Goal: Information Seeking & Learning: Learn about a topic

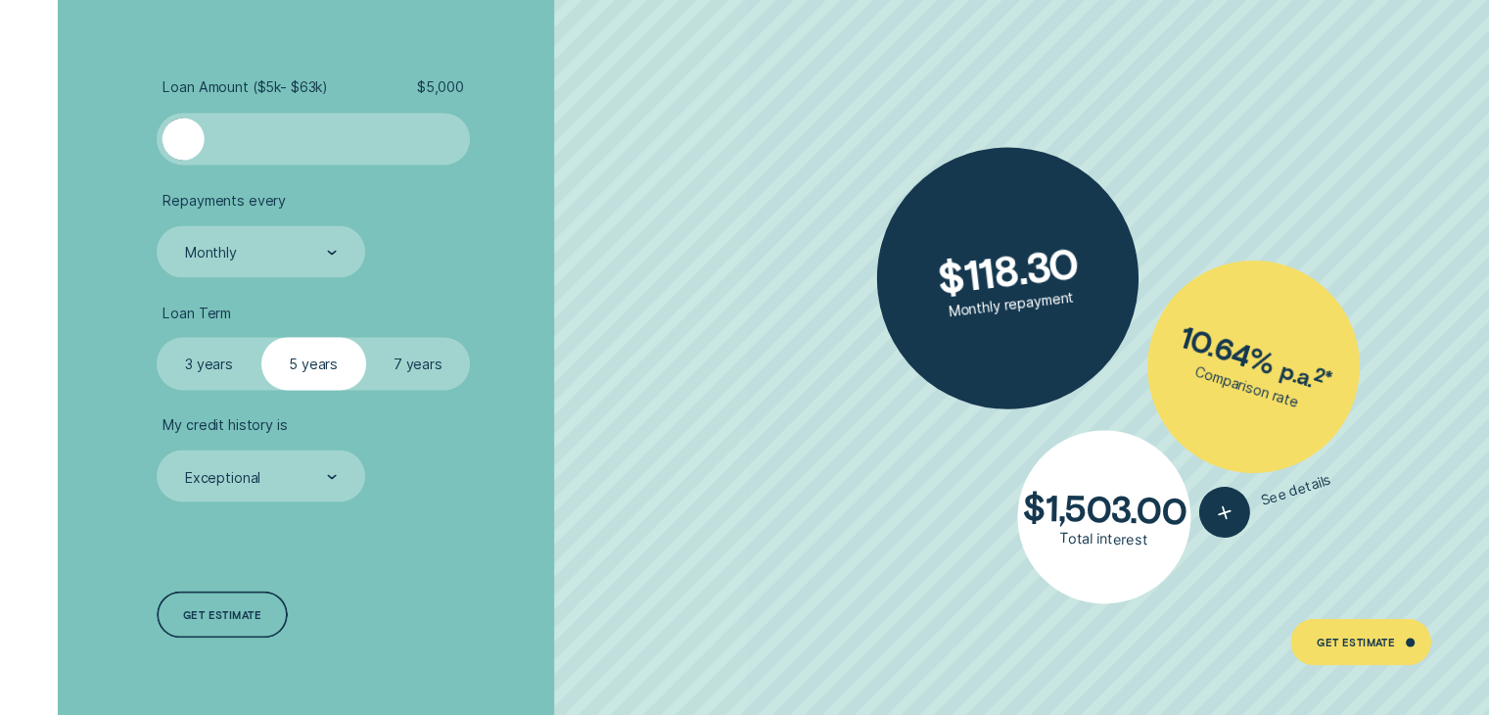
scroll to position [3622, 0]
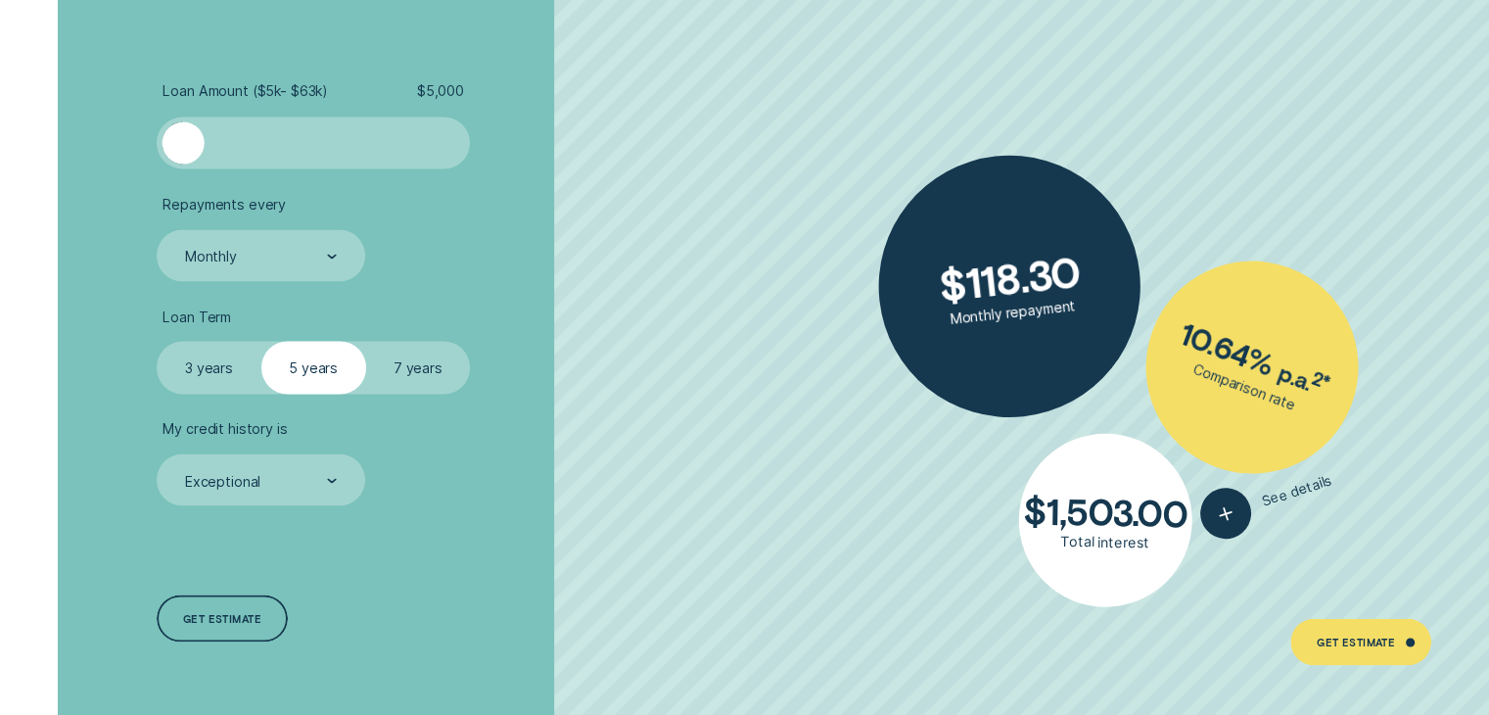
click at [289, 144] on div at bounding box center [313, 142] width 261 height 42
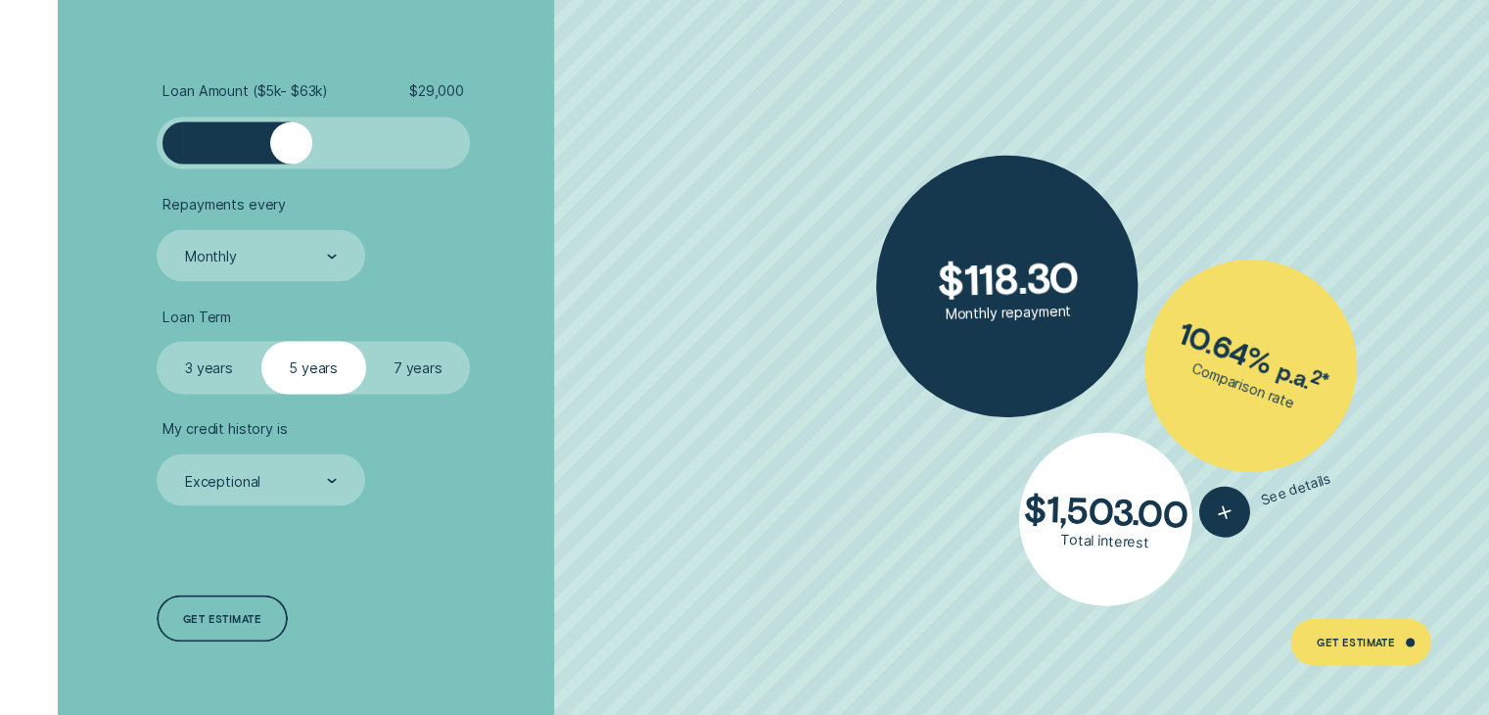
click at [364, 146] on div at bounding box center [313, 142] width 261 height 42
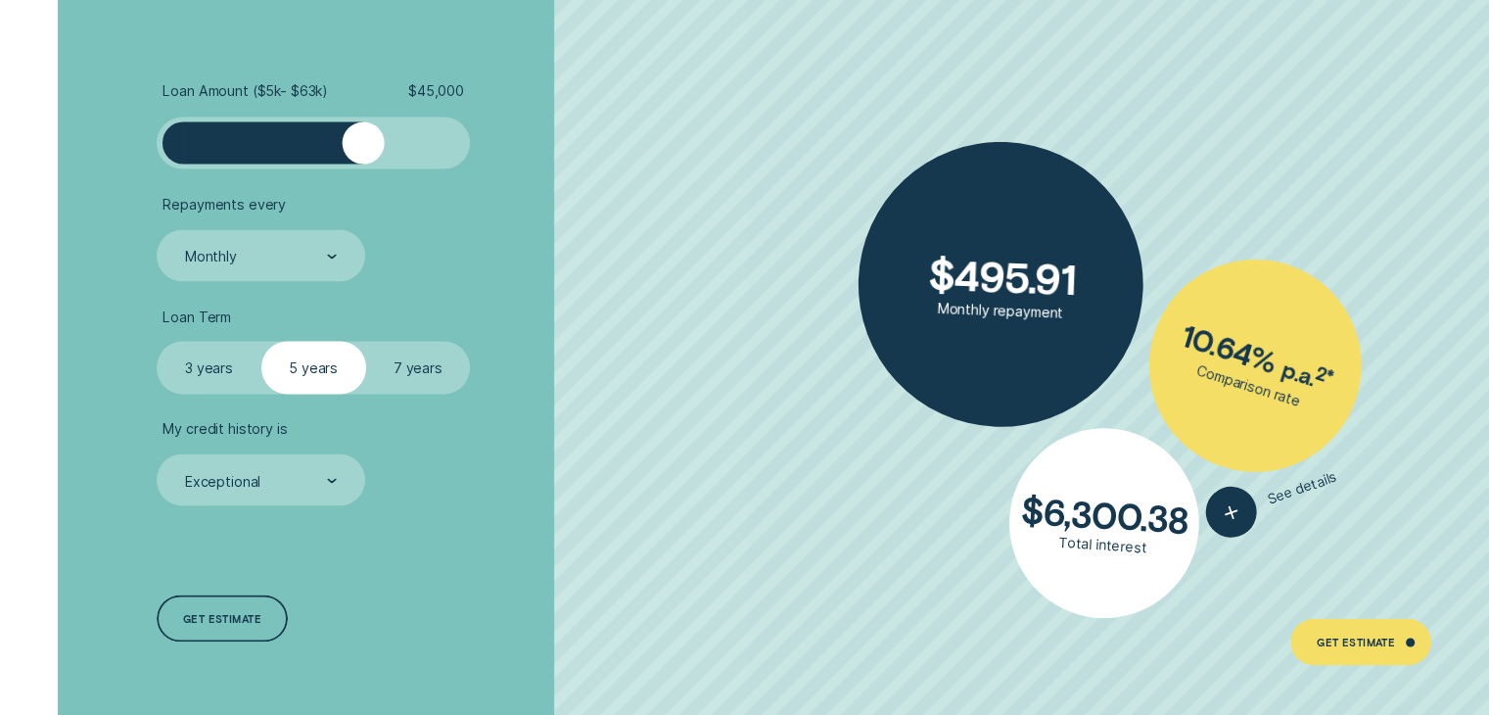
click at [294, 145] on div at bounding box center [313, 142] width 261 height 42
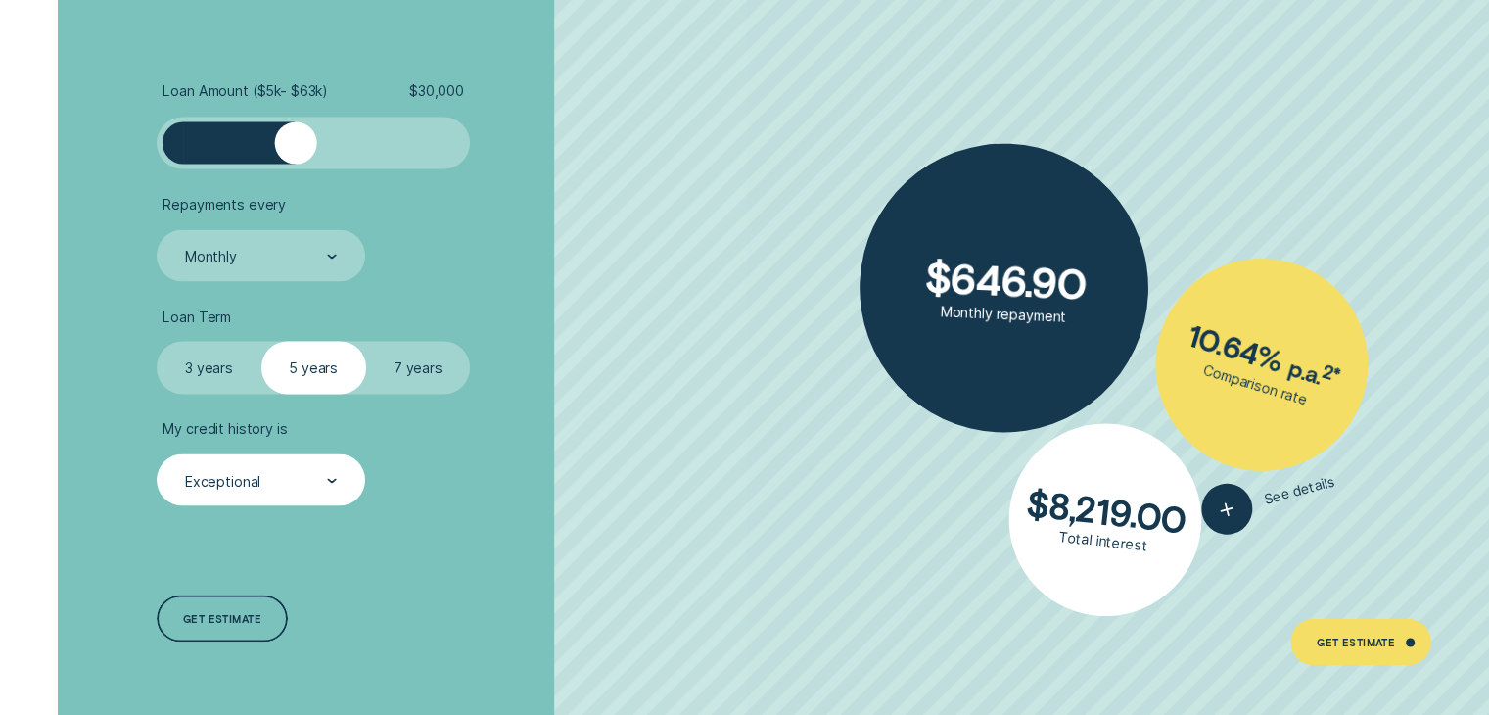
click at [362, 483] on div "Exceptional" at bounding box center [261, 479] width 208 height 52
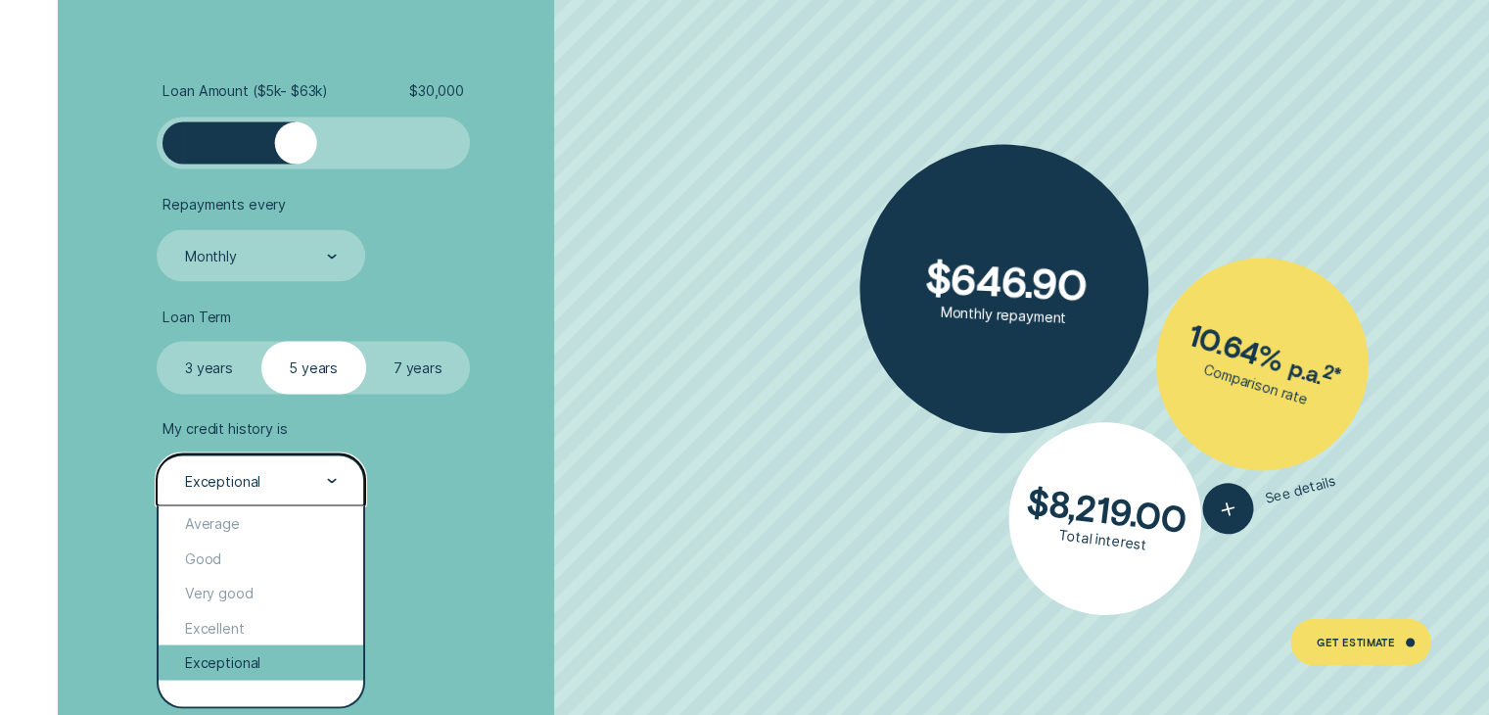
click at [330, 674] on div "Exceptional" at bounding box center [261, 661] width 204 height 35
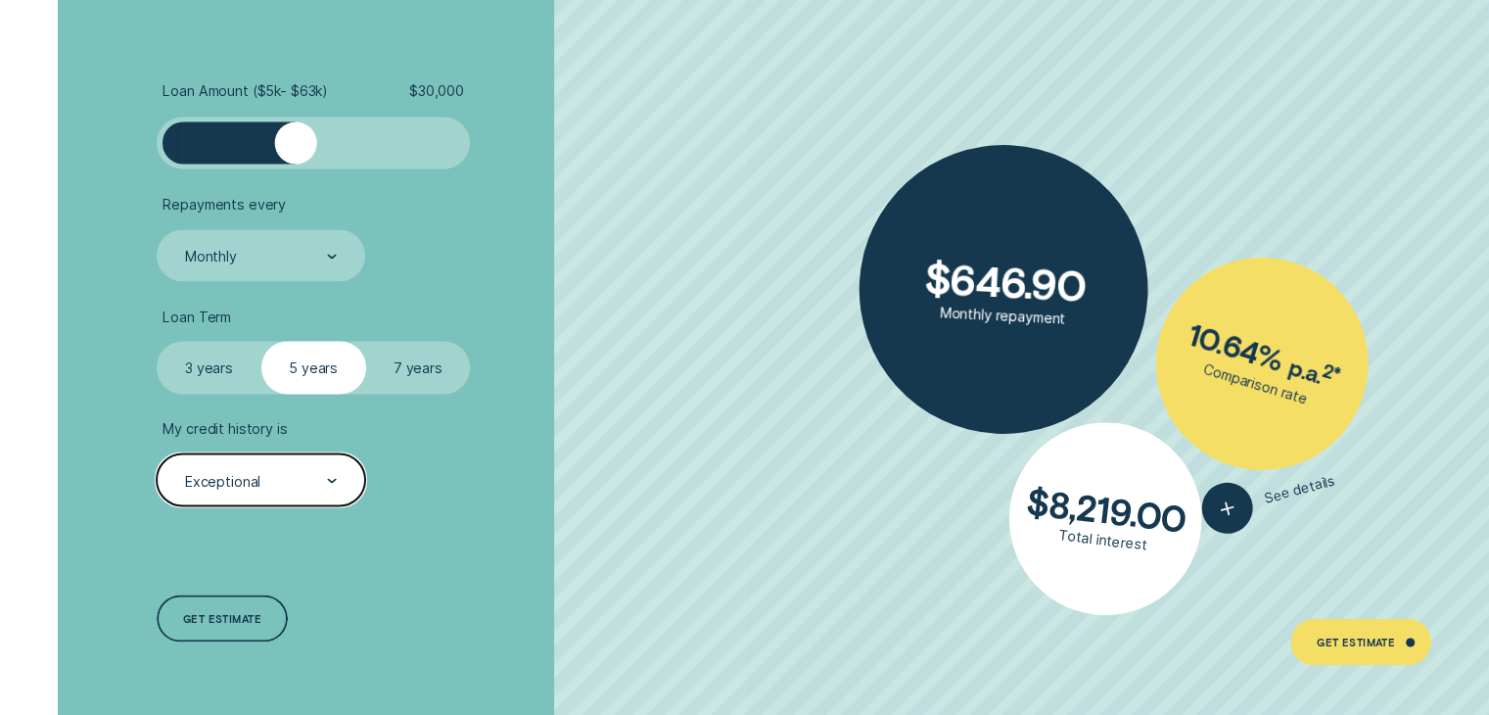
click at [335, 479] on icon at bounding box center [331, 480] width 7 height 3
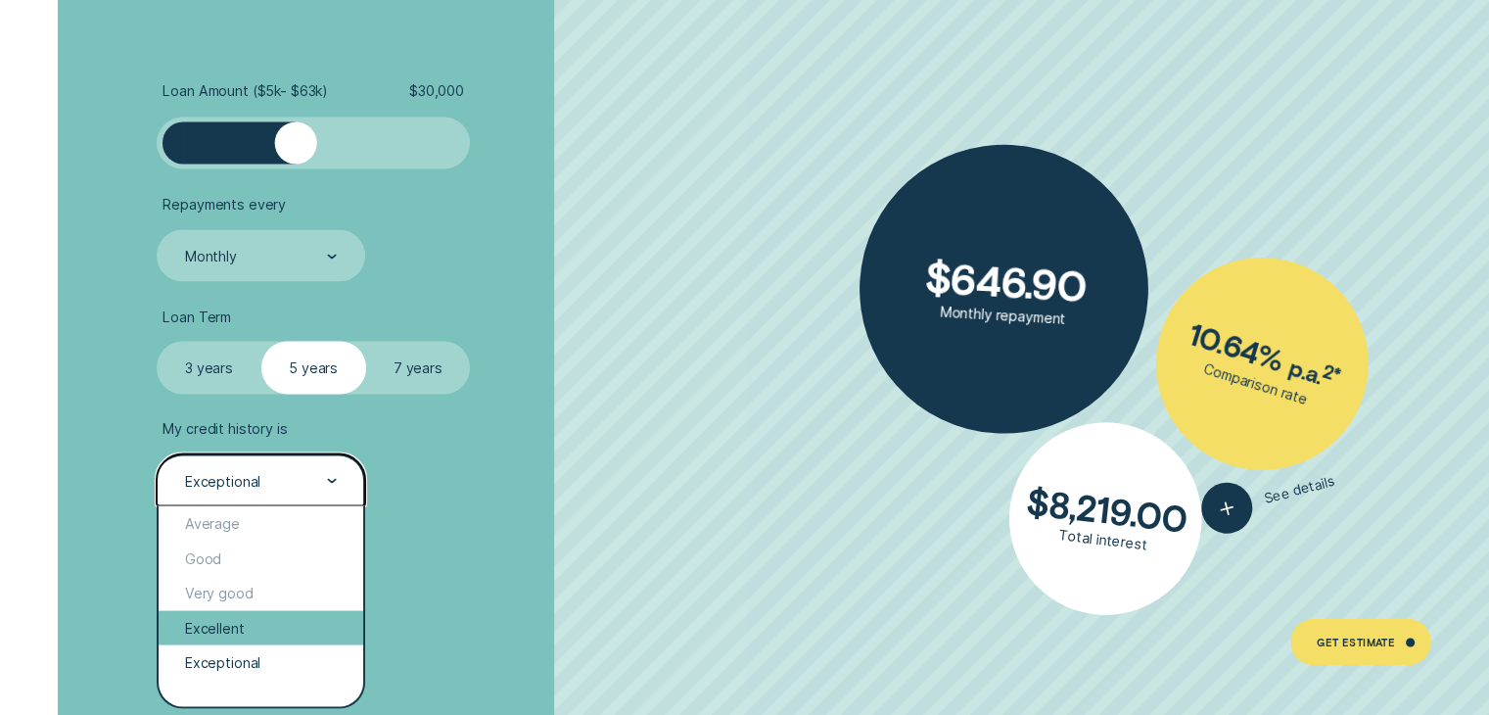
click at [303, 616] on div "Excellent" at bounding box center [261, 627] width 204 height 35
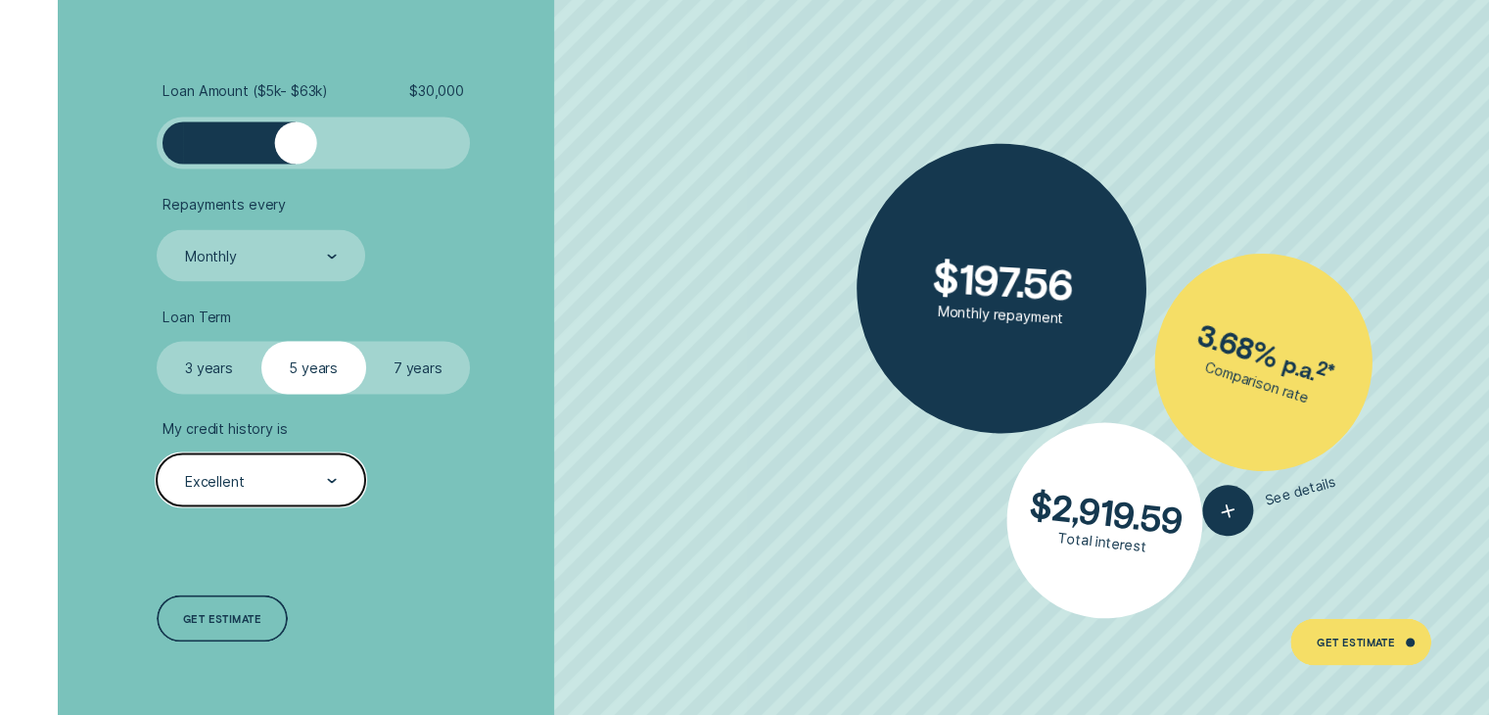
click at [497, 558] on div "Loan Amount ( $5k - $63k ) $ 30,000 Repayments every Monthly Loan Term Select L…" at bounding box center [396, 362] width 497 height 727
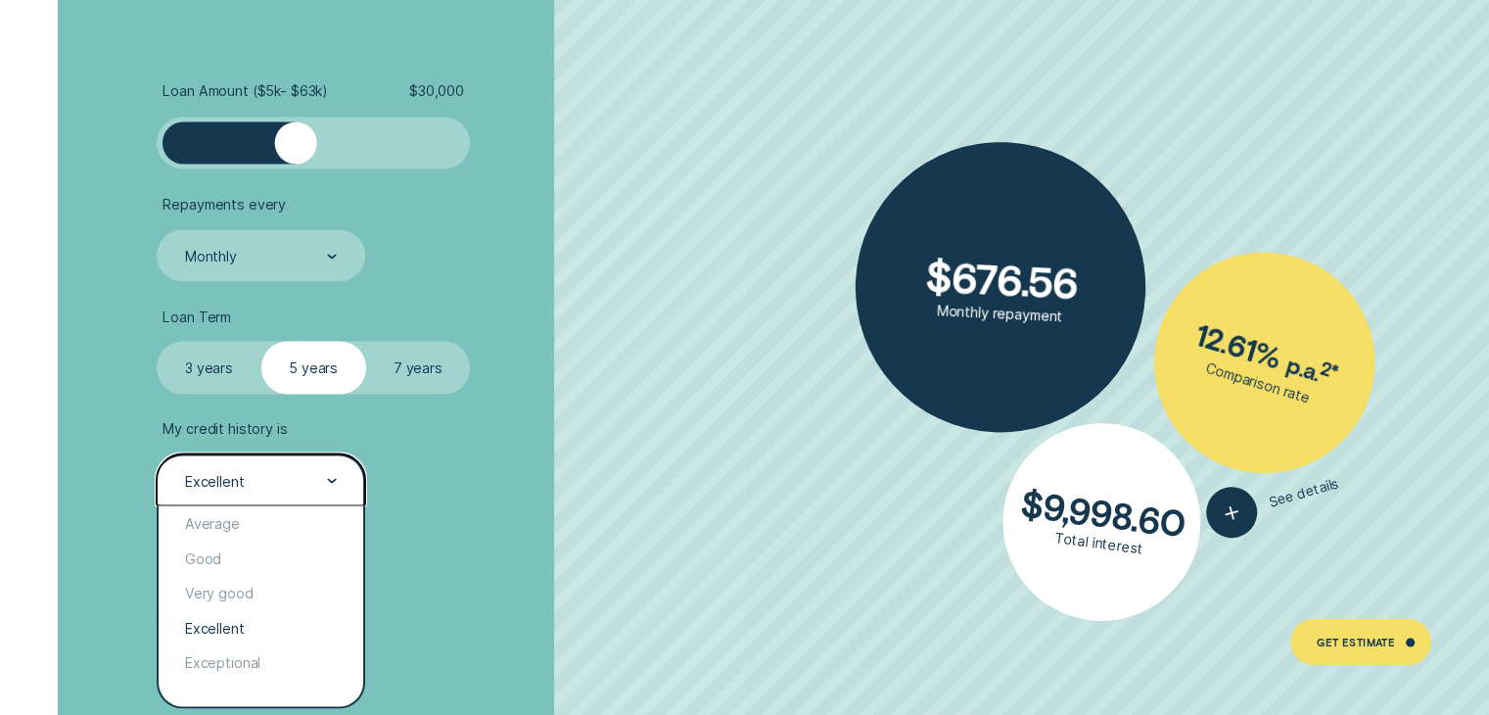
click at [266, 481] on div "Excellent" at bounding box center [260, 481] width 154 height 20
click at [268, 666] on div "Exceptional" at bounding box center [261, 661] width 204 height 35
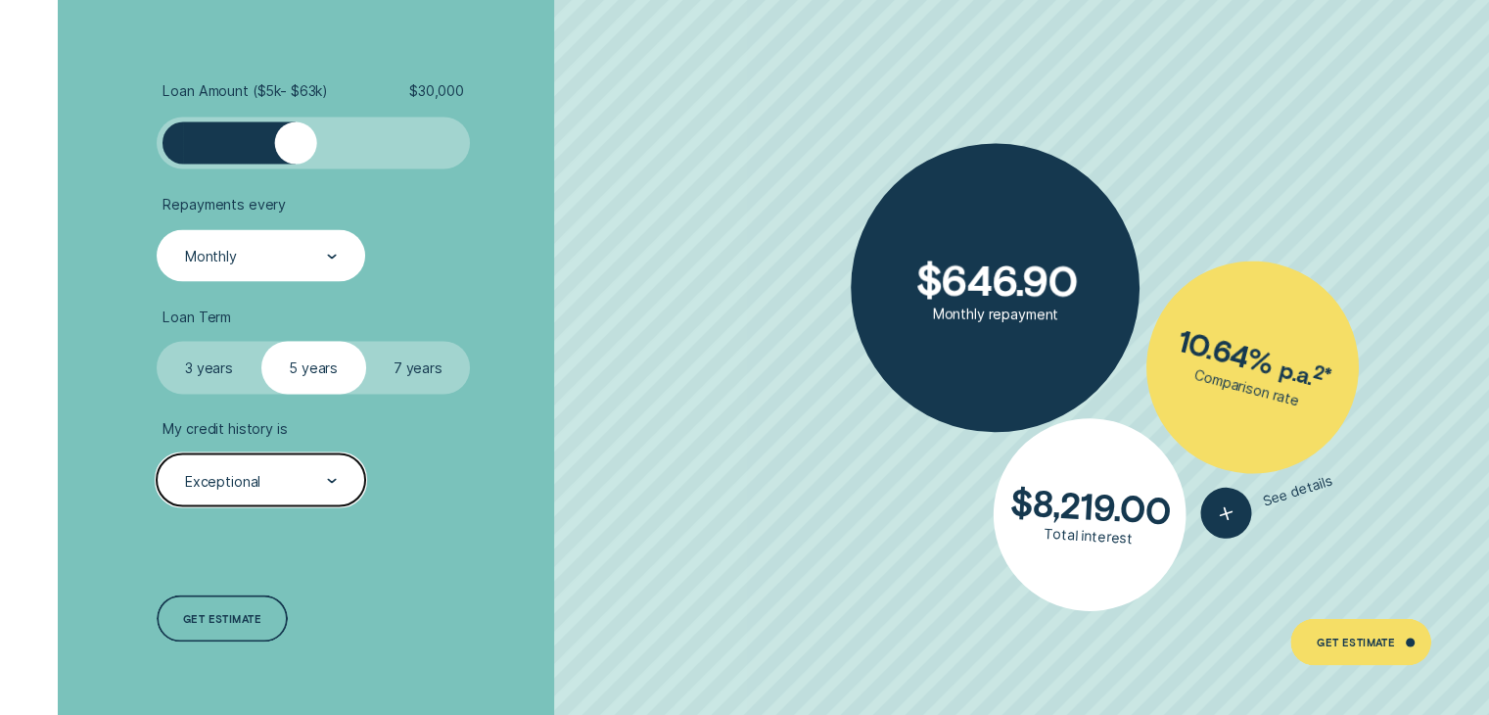
click at [259, 270] on div "Monthly" at bounding box center [261, 255] width 208 height 52
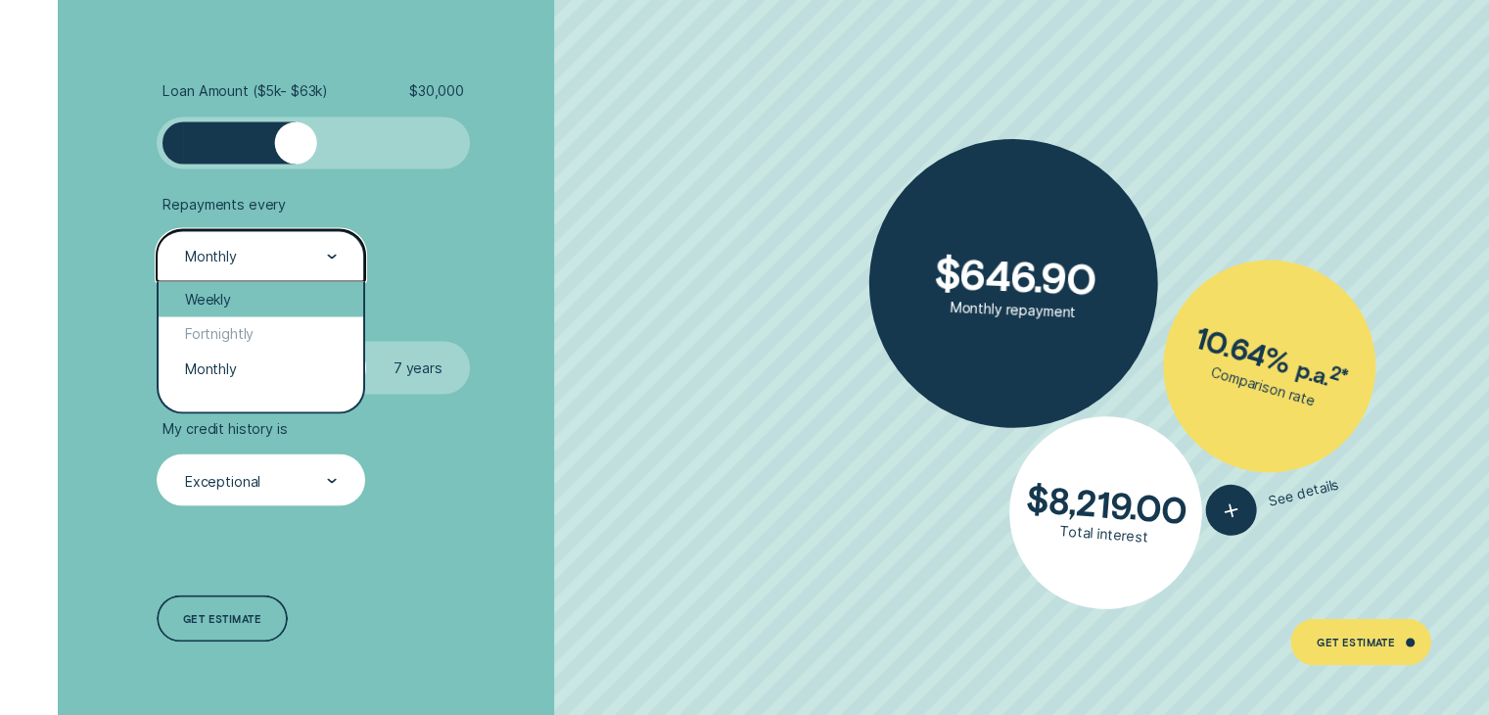
click at [247, 299] on div "Weekly" at bounding box center [261, 298] width 204 height 35
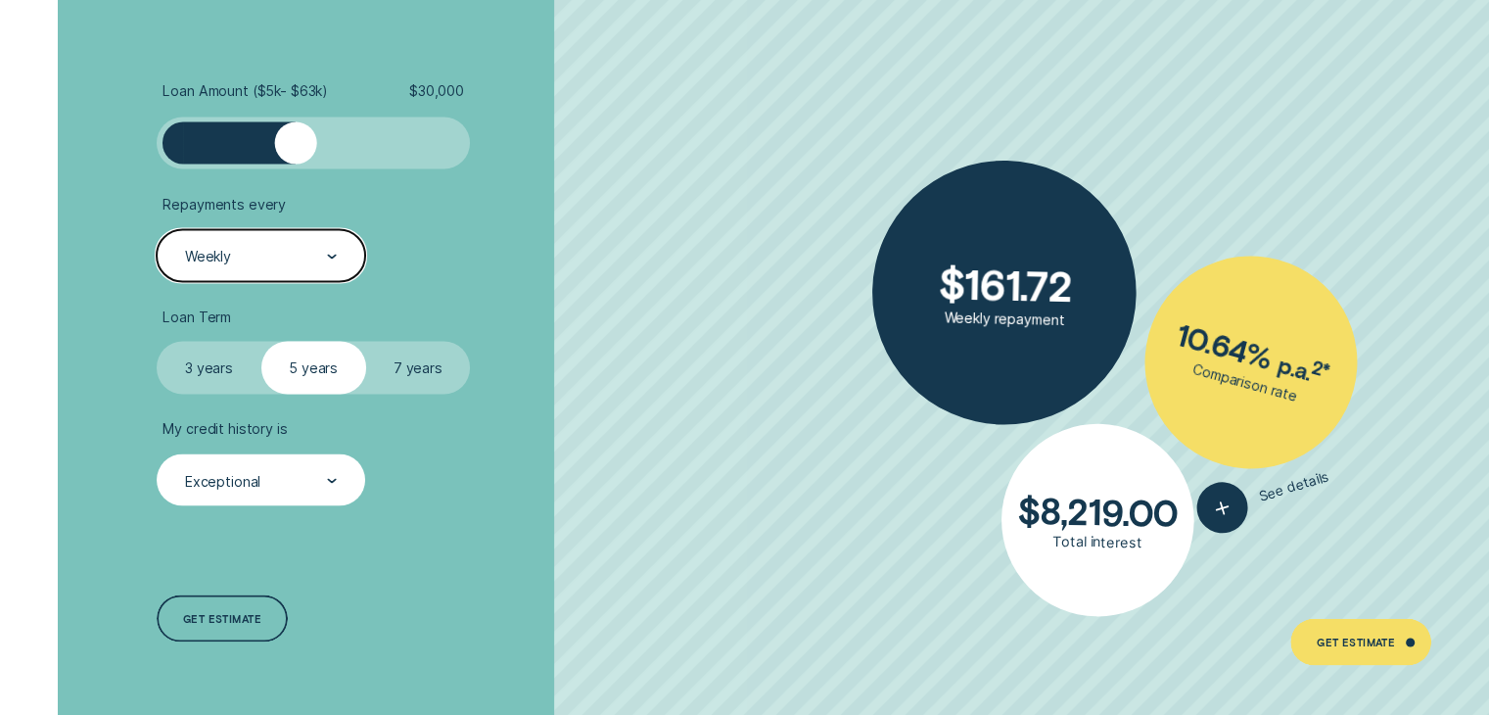
click at [261, 244] on div "Weekly" at bounding box center [261, 255] width 208 height 52
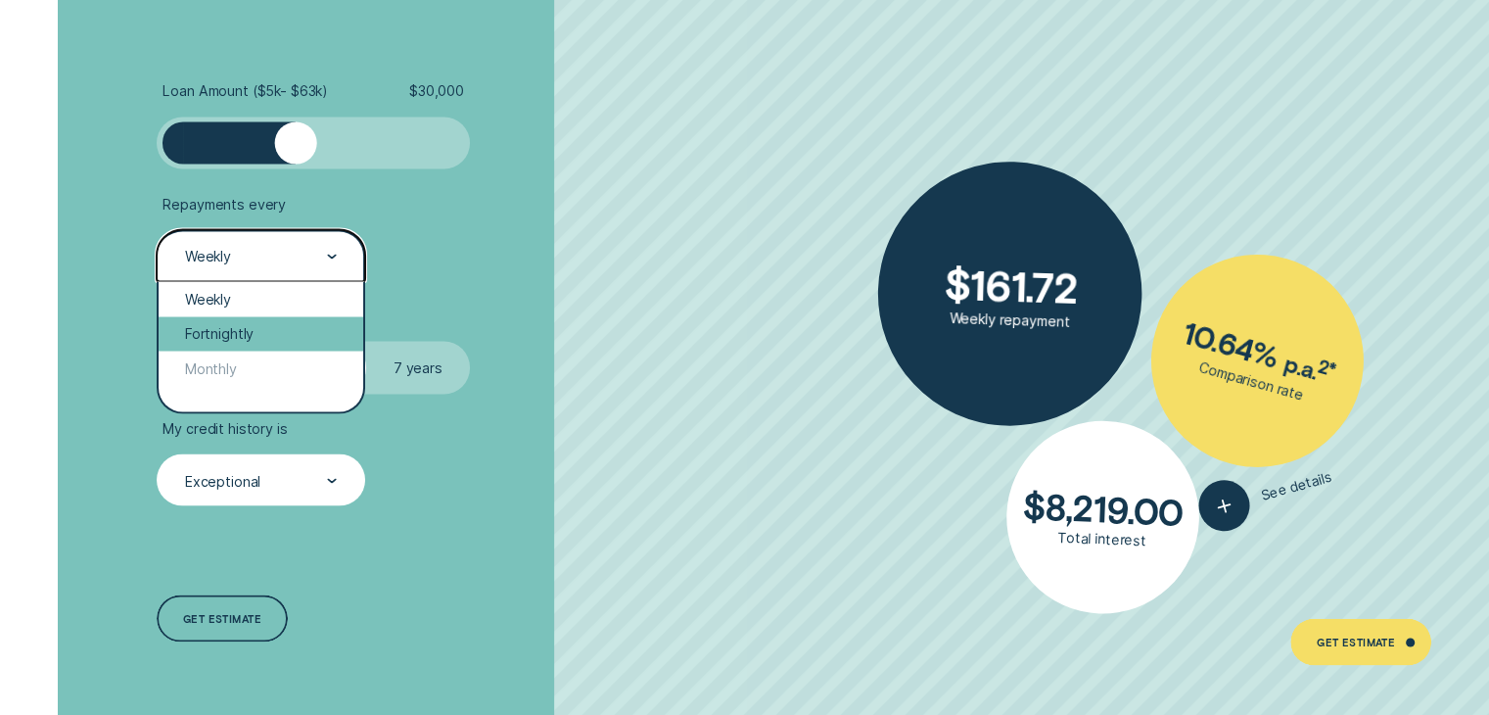
click at [248, 334] on div "Fortnightly" at bounding box center [261, 333] width 204 height 35
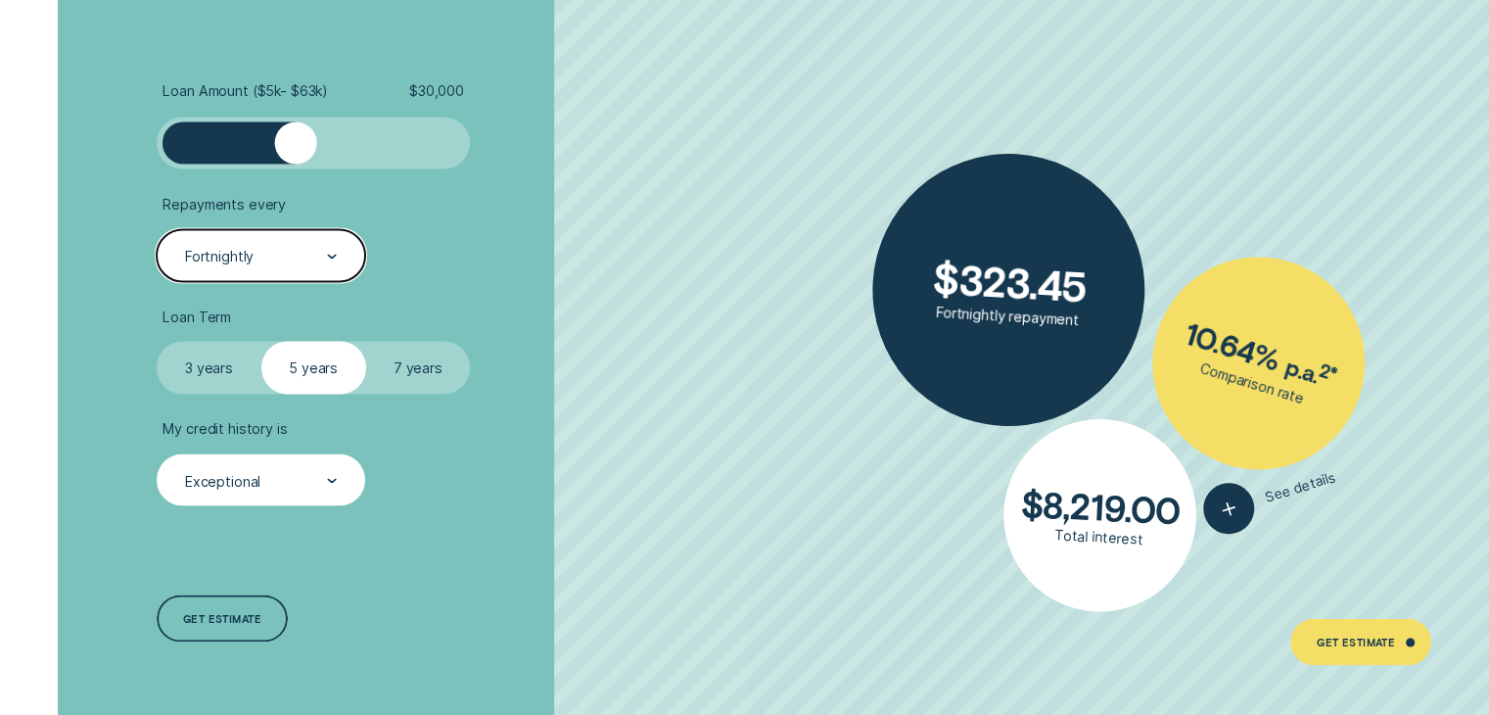
click at [255, 268] on div "Fortnightly" at bounding box center [261, 255] width 208 height 52
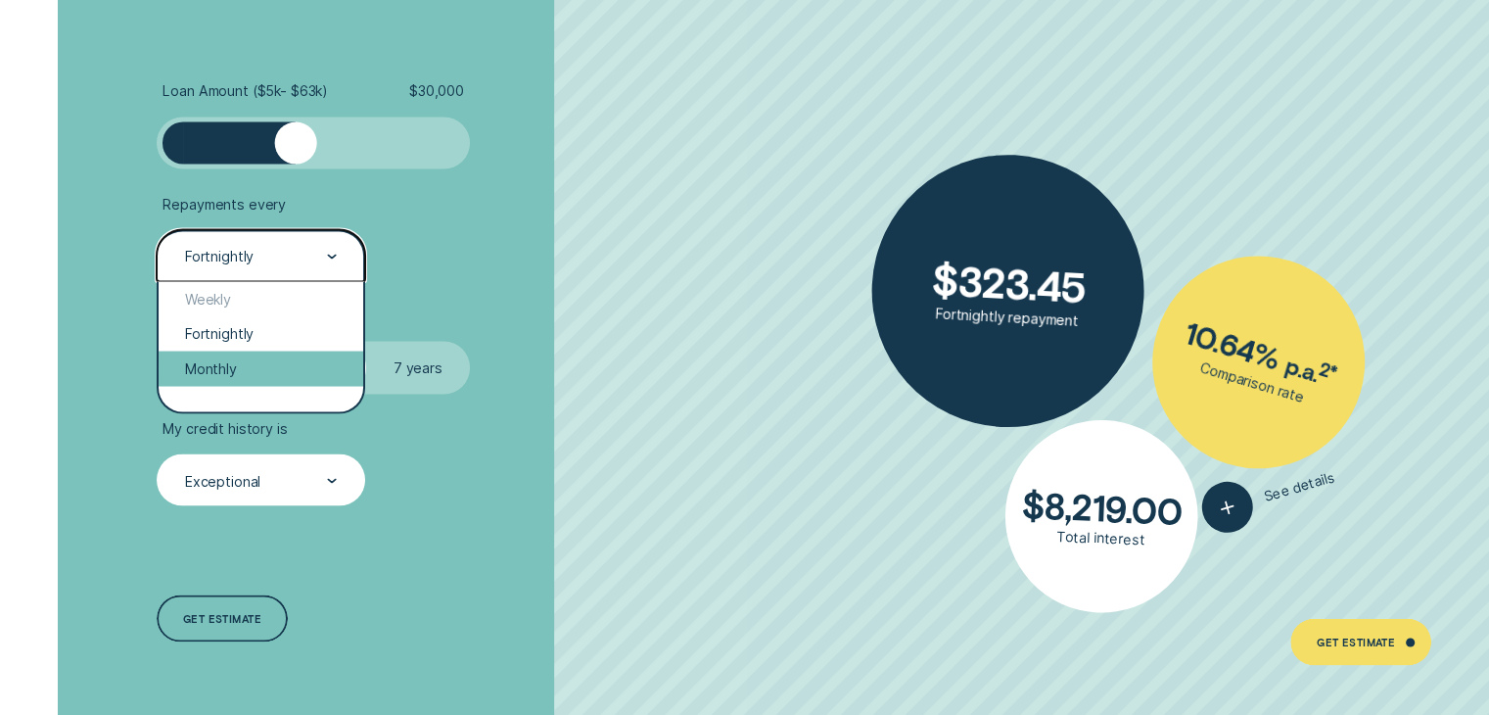
click at [243, 375] on div "Monthly" at bounding box center [261, 367] width 204 height 35
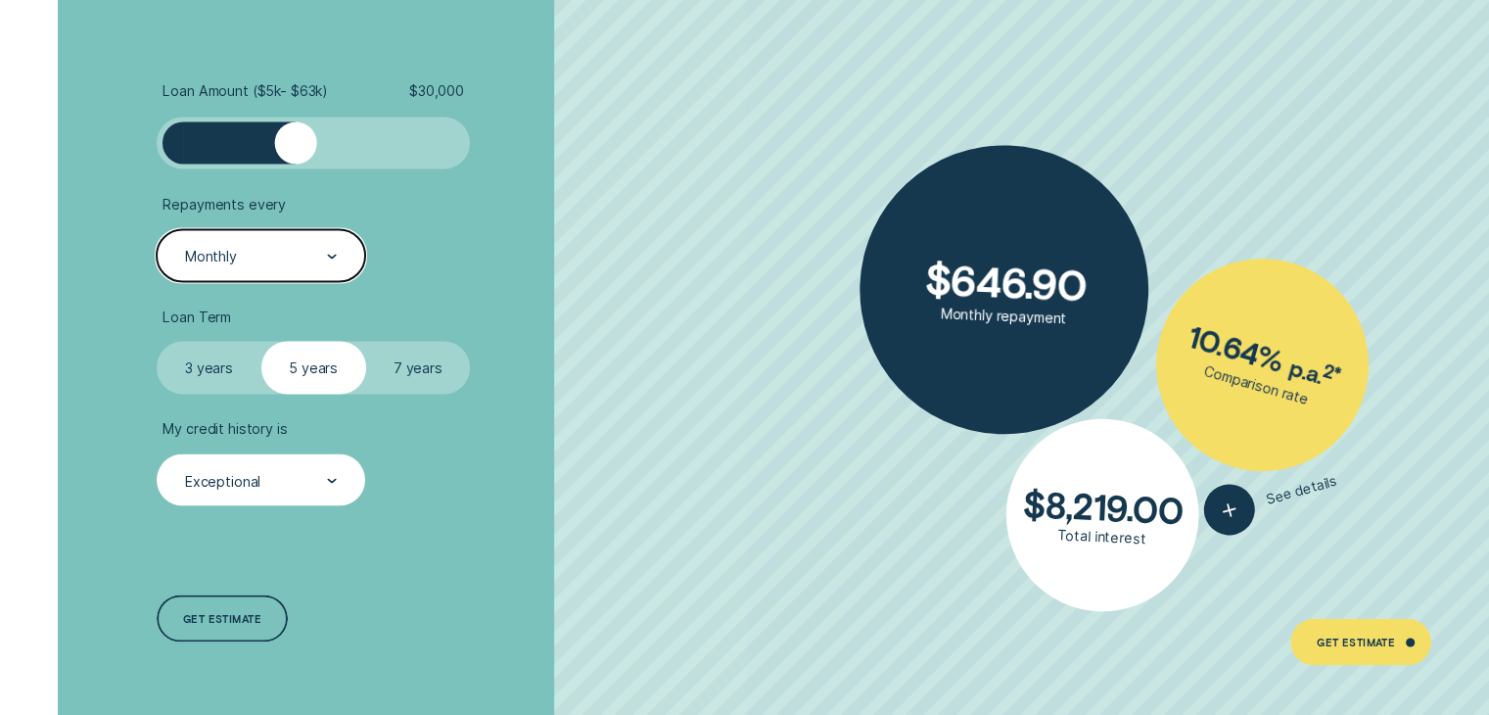
click at [206, 363] on label "3 years" at bounding box center [209, 367] width 105 height 52
click at [157, 341] on input "3 years" at bounding box center [157, 341] width 0 height 0
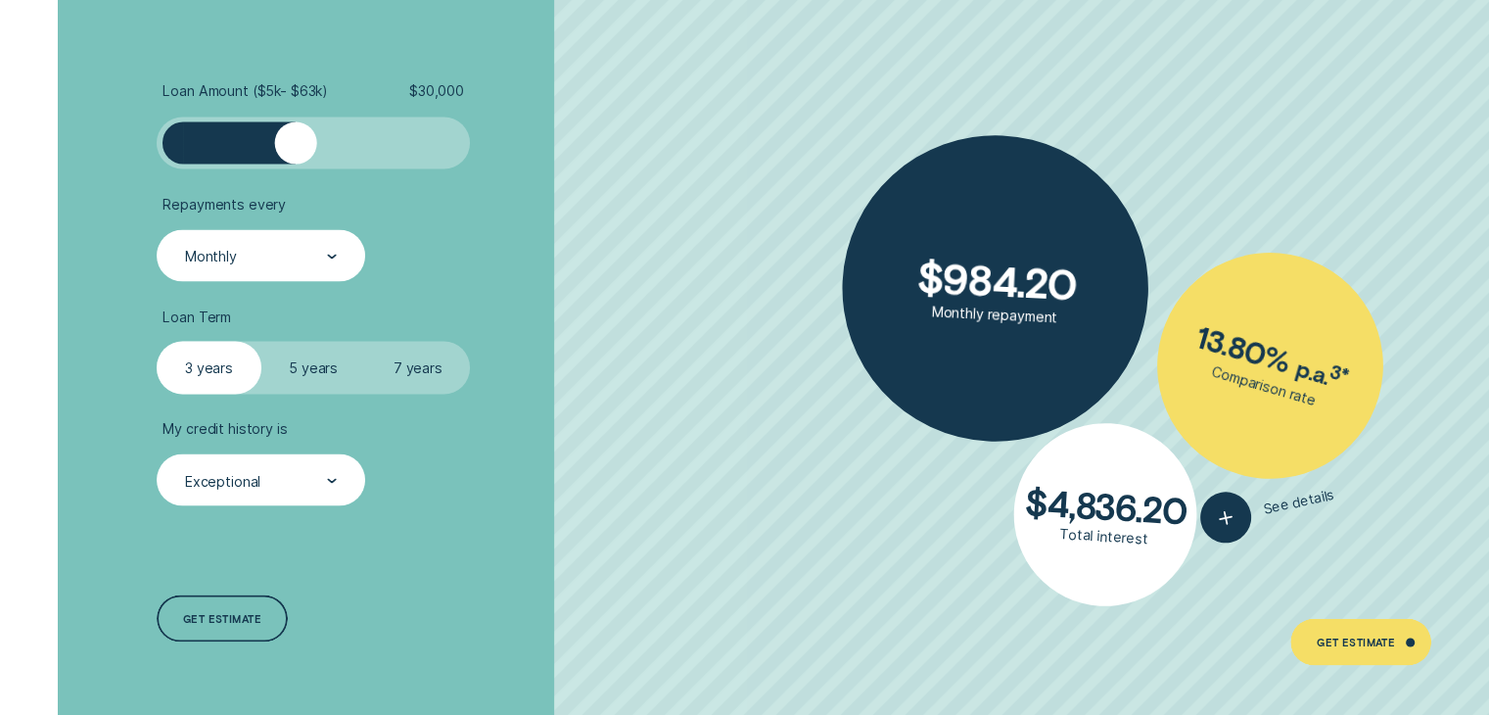
click at [389, 368] on label "7 years" at bounding box center [418, 367] width 105 height 52
click at [366, 341] on input "7 years" at bounding box center [366, 341] width 0 height 0
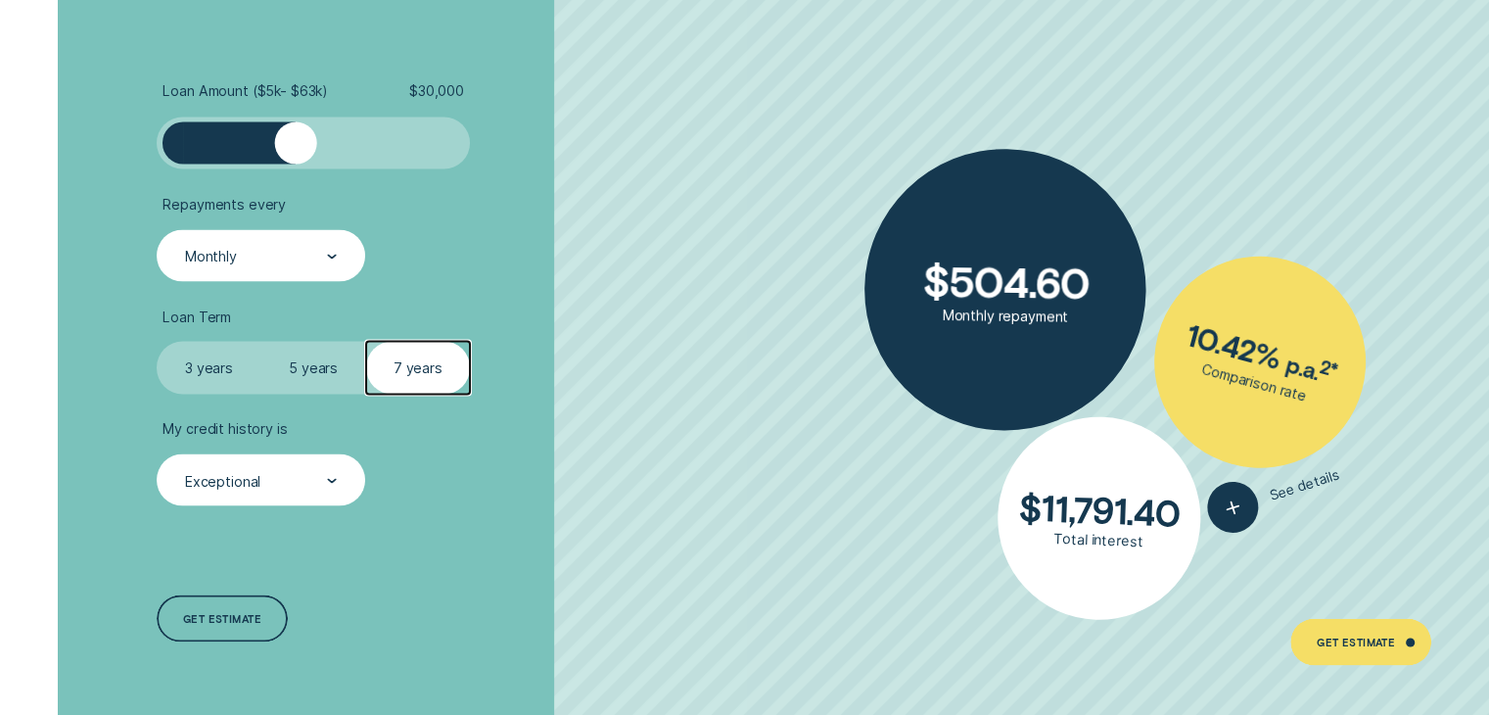
click at [302, 374] on label "5 years" at bounding box center [313, 367] width 105 height 52
click at [261, 341] on input "5 years" at bounding box center [261, 341] width 0 height 0
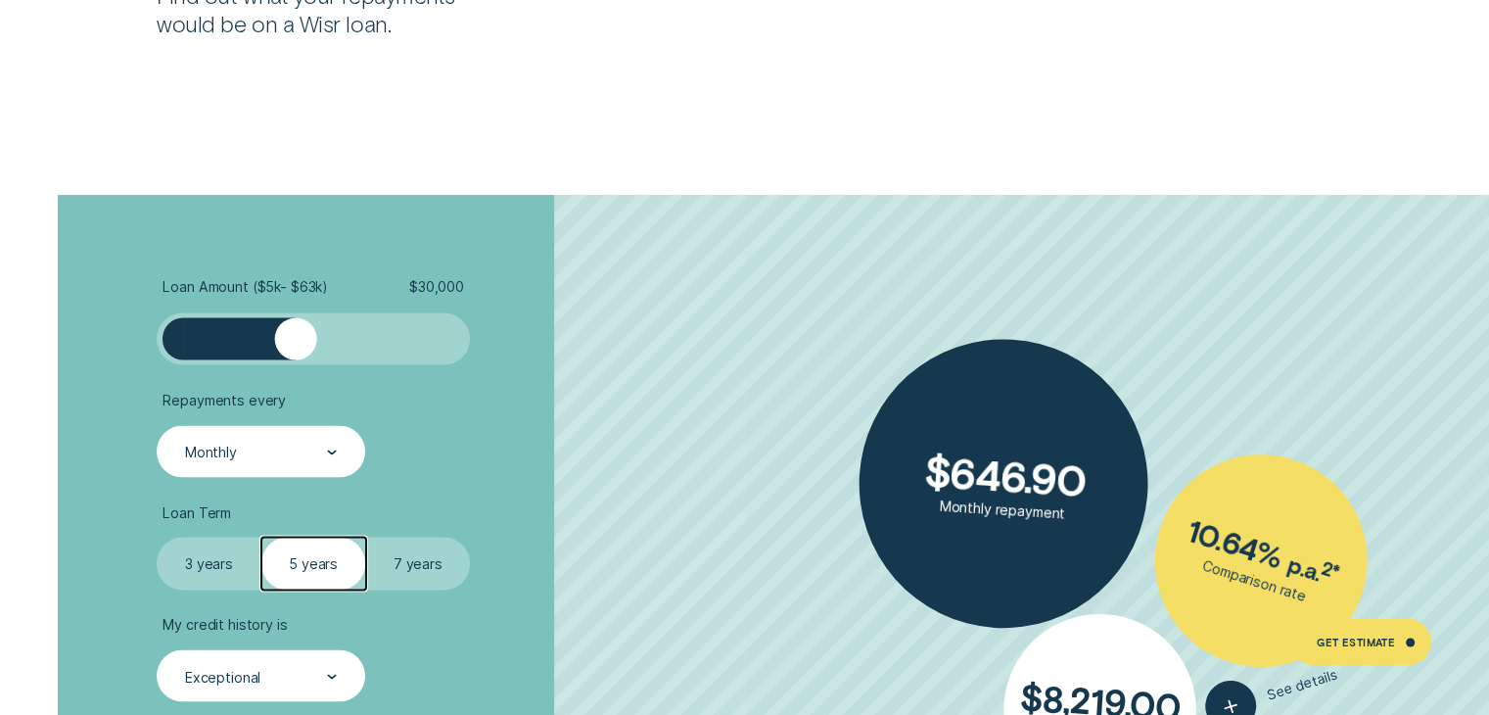
scroll to position [3720, 0]
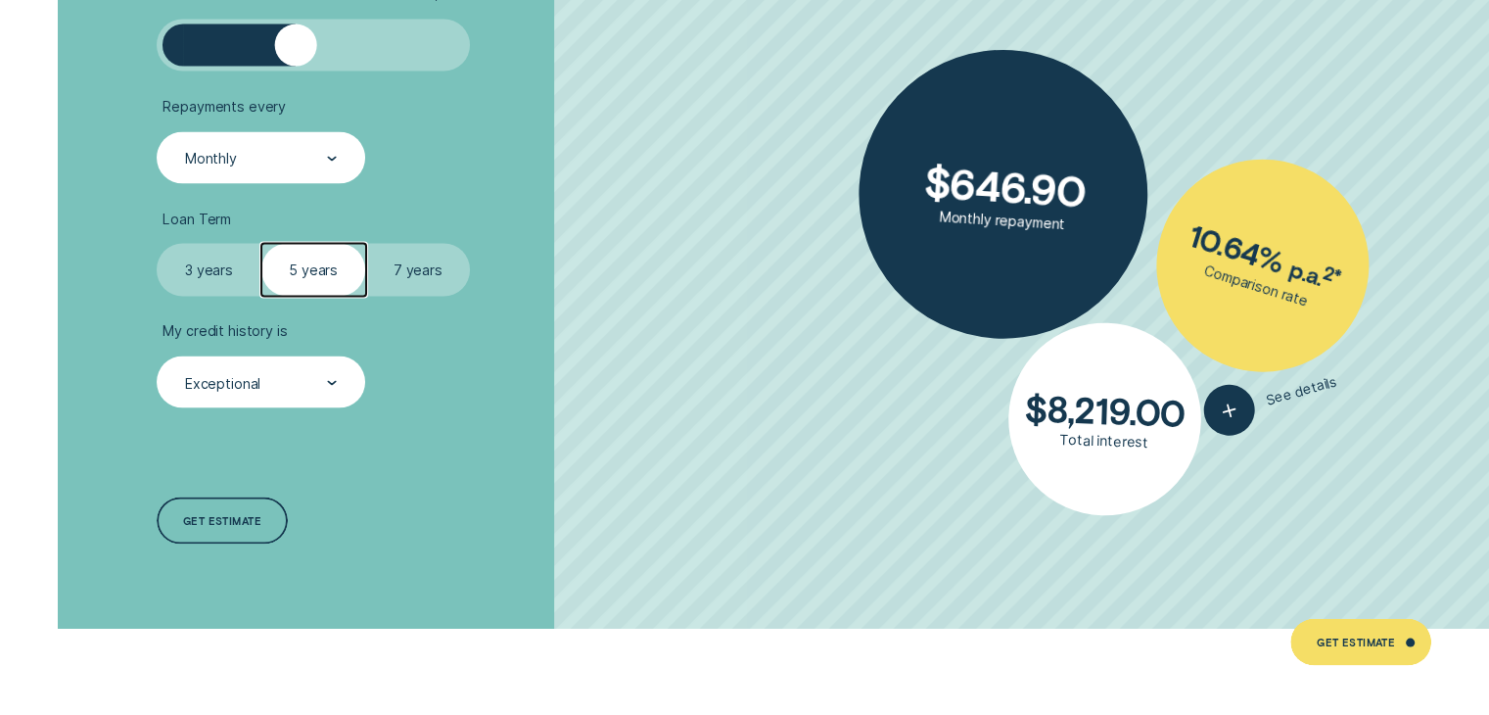
click at [201, 264] on label "3 years" at bounding box center [209, 269] width 105 height 52
click at [157, 243] on input "3 years" at bounding box center [157, 243] width 0 height 0
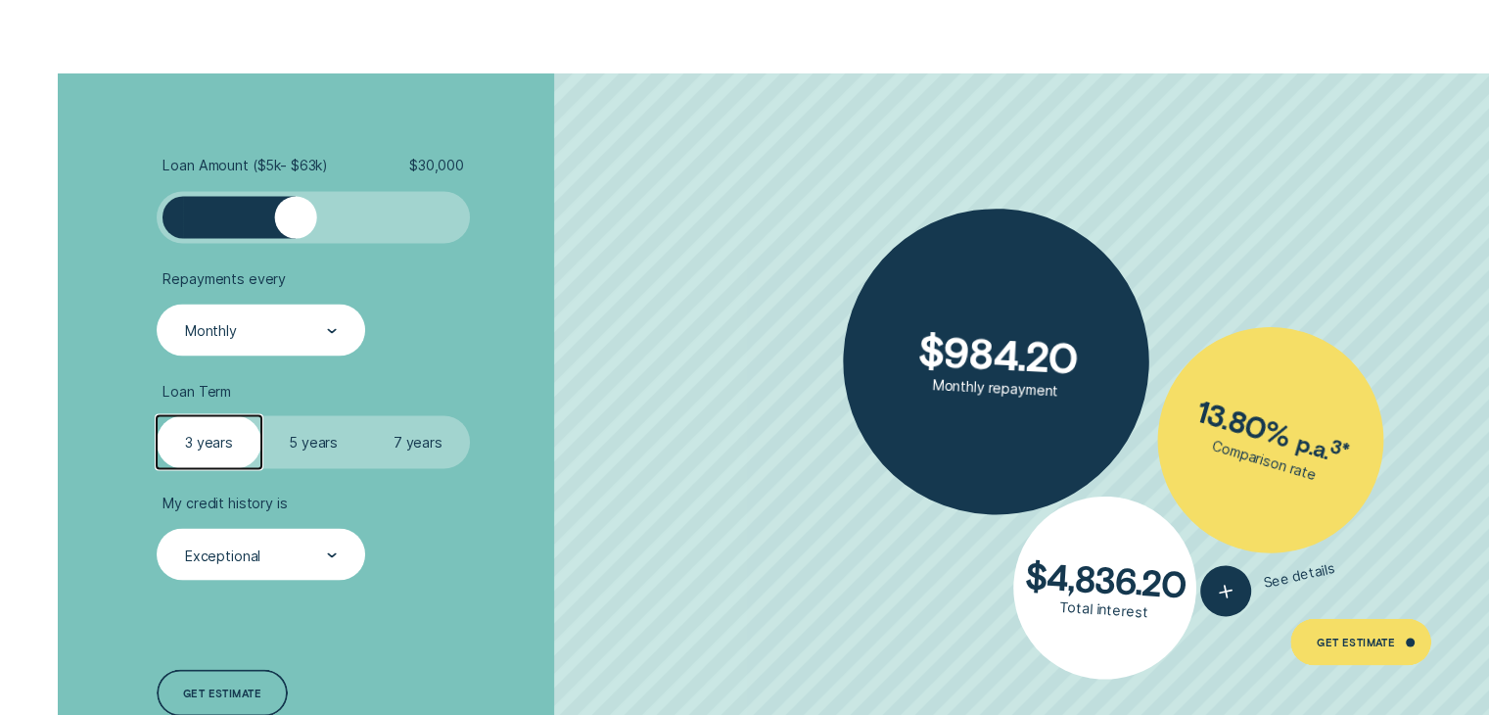
scroll to position [3622, 0]
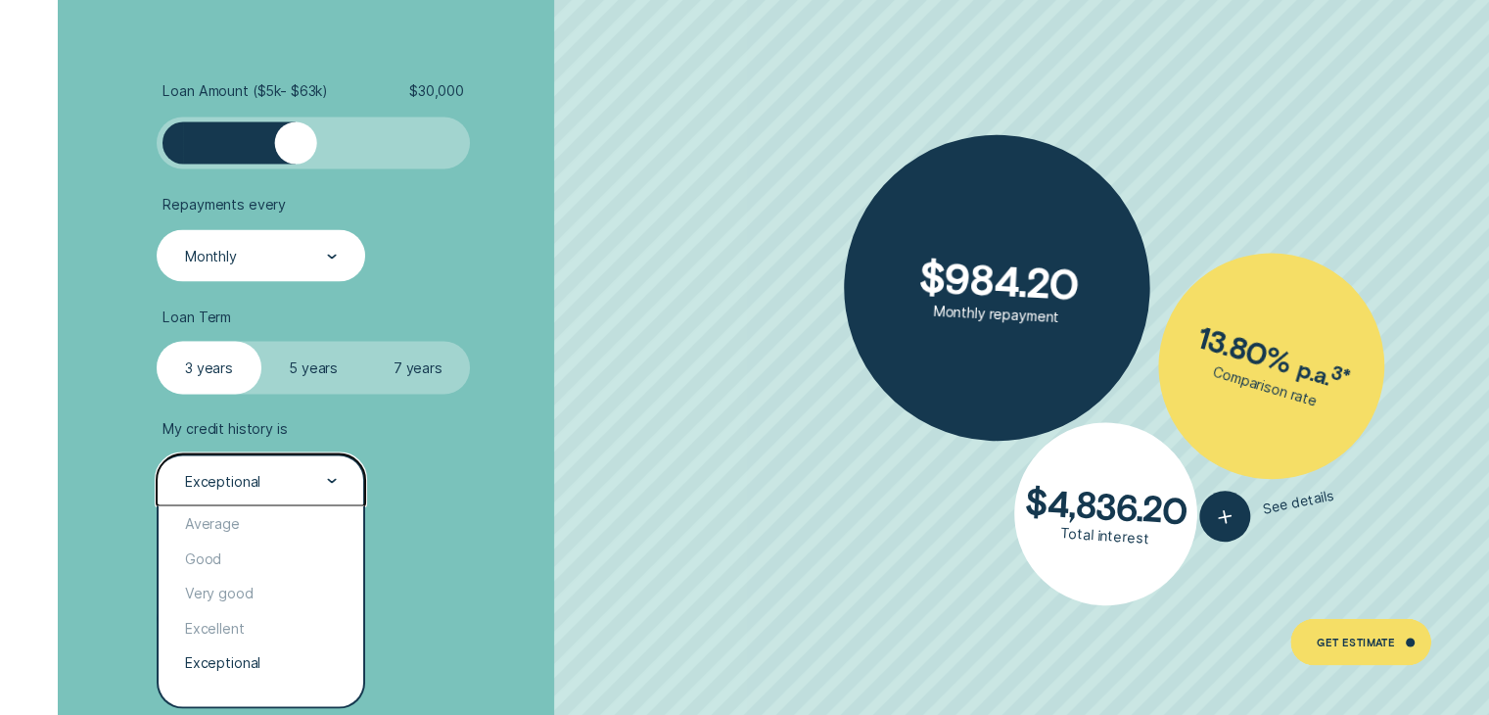
click at [343, 488] on div "Exceptional" at bounding box center [261, 479] width 208 height 52
click at [293, 665] on div "Exceptional" at bounding box center [261, 661] width 204 height 35
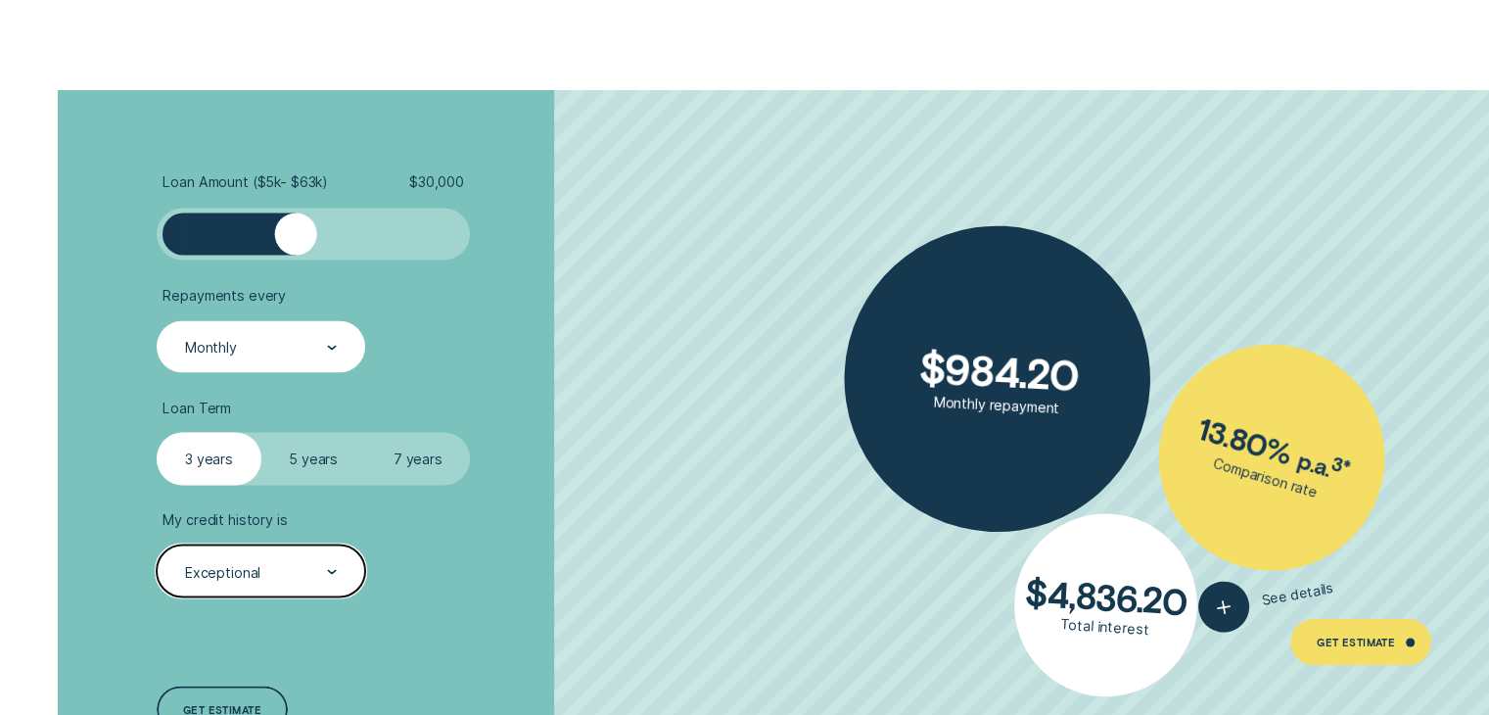
scroll to position [3720, 0]
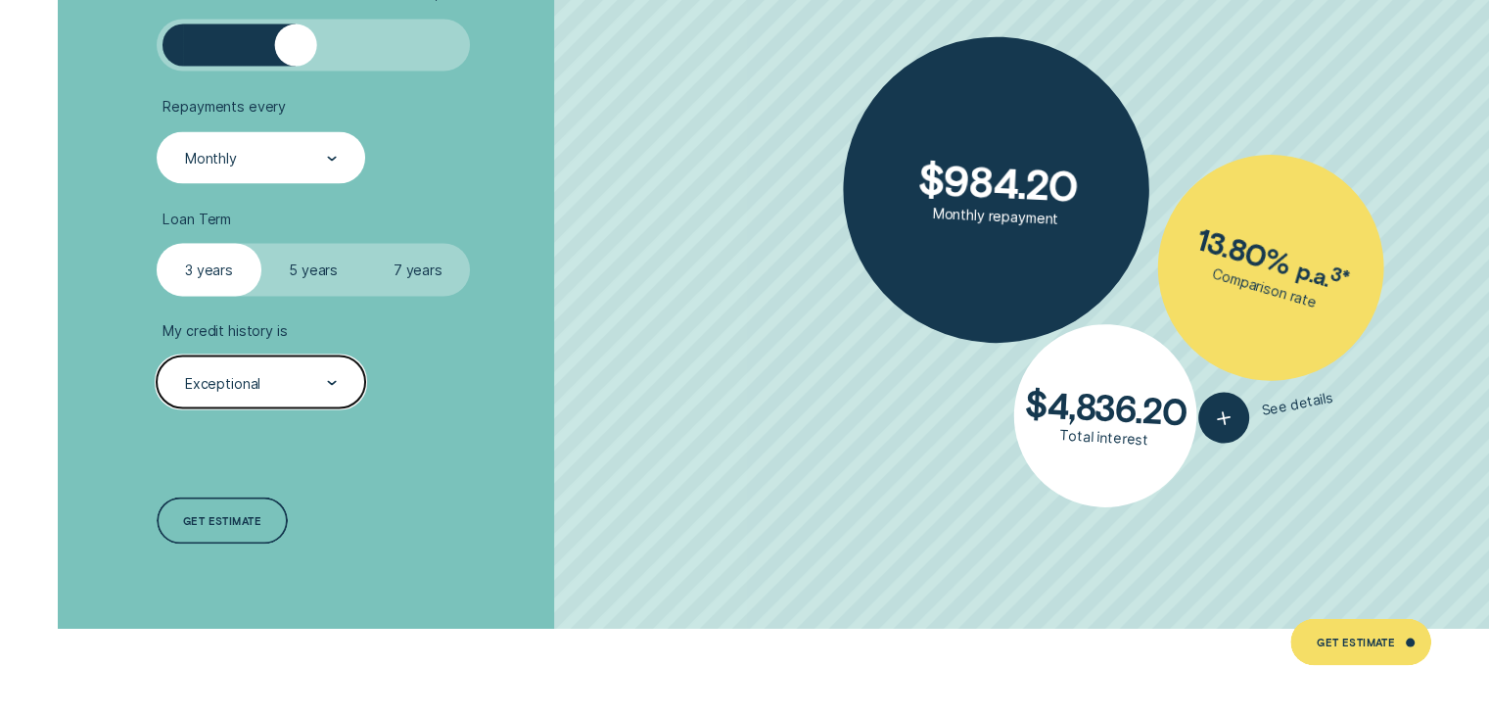
click at [327, 267] on label "5 years" at bounding box center [313, 269] width 105 height 52
click at [261, 243] on input "5 years" at bounding box center [261, 243] width 0 height 0
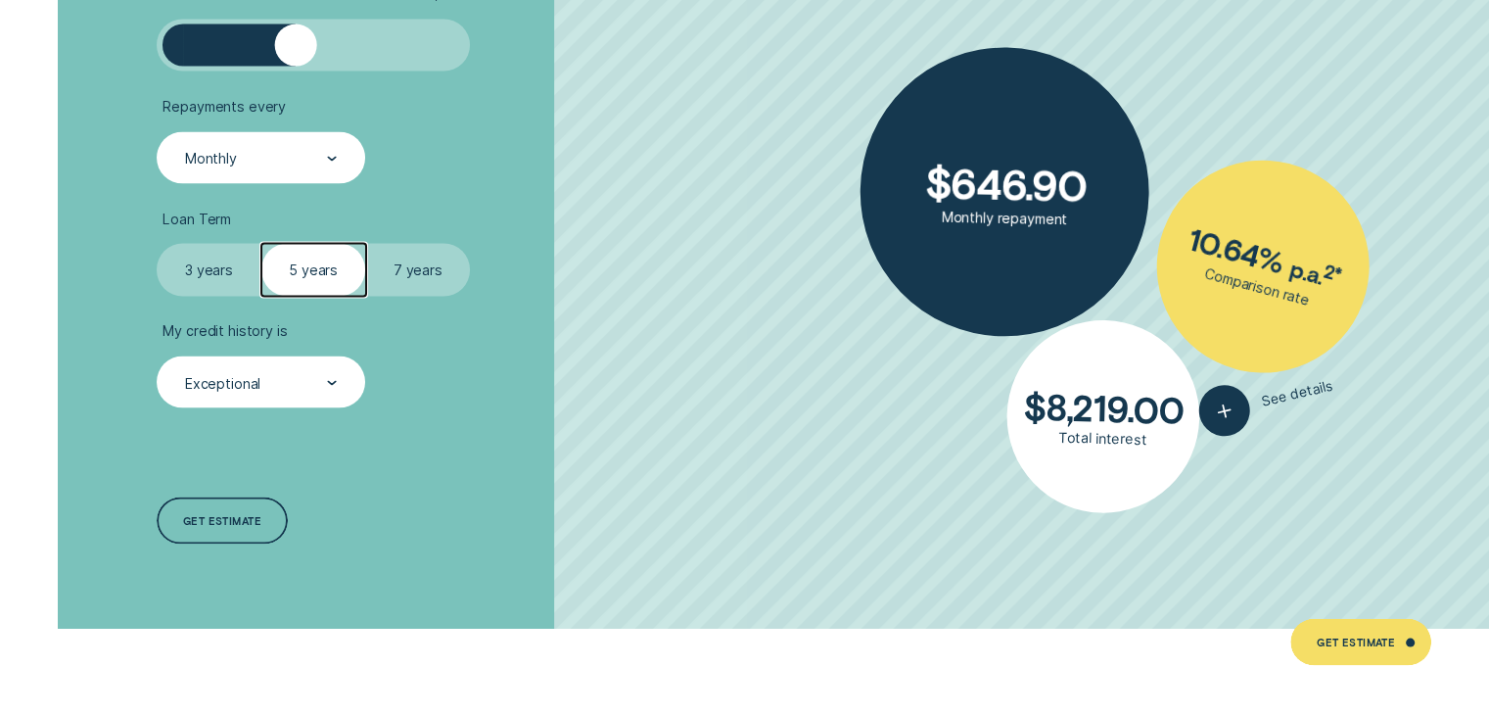
click at [230, 268] on label "3 years" at bounding box center [209, 269] width 105 height 52
click at [157, 243] on input "3 years" at bounding box center [157, 243] width 0 height 0
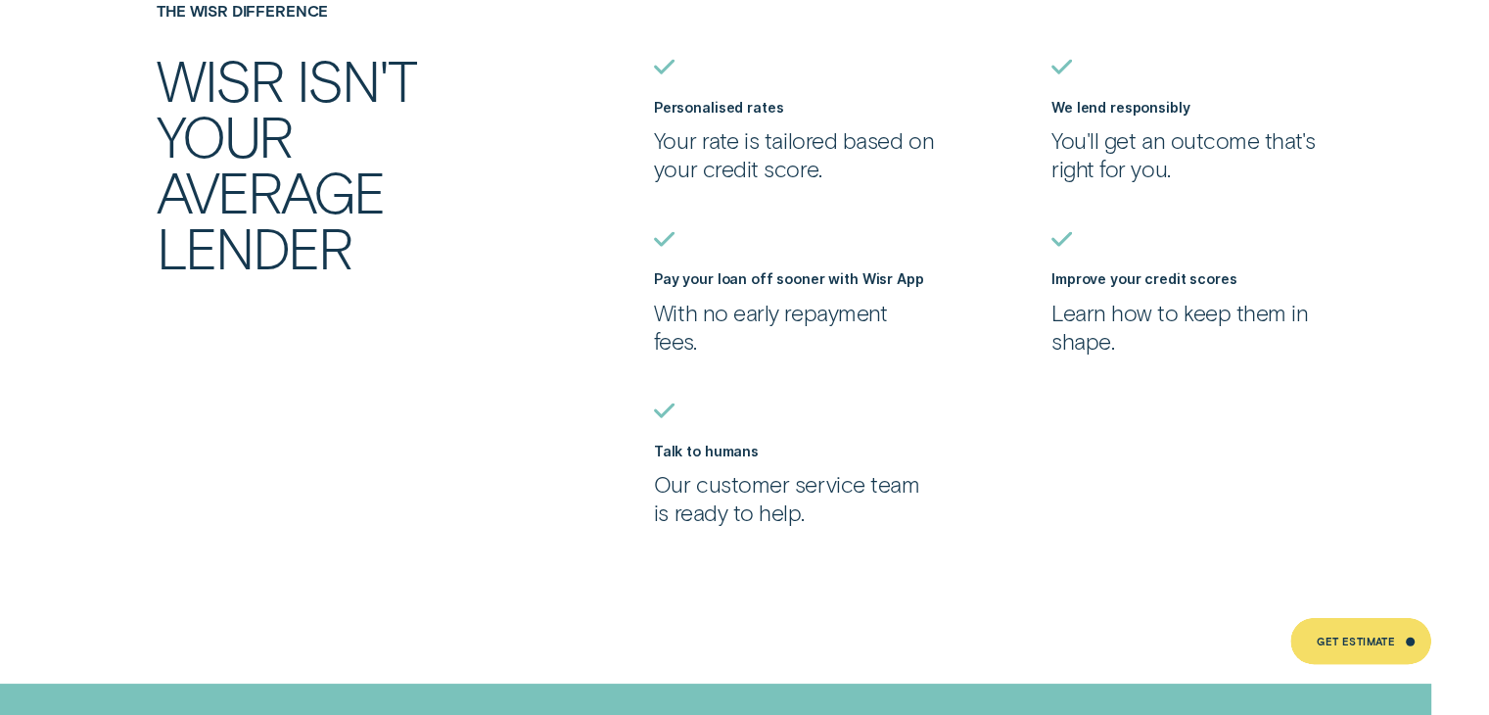
scroll to position [3818, 0]
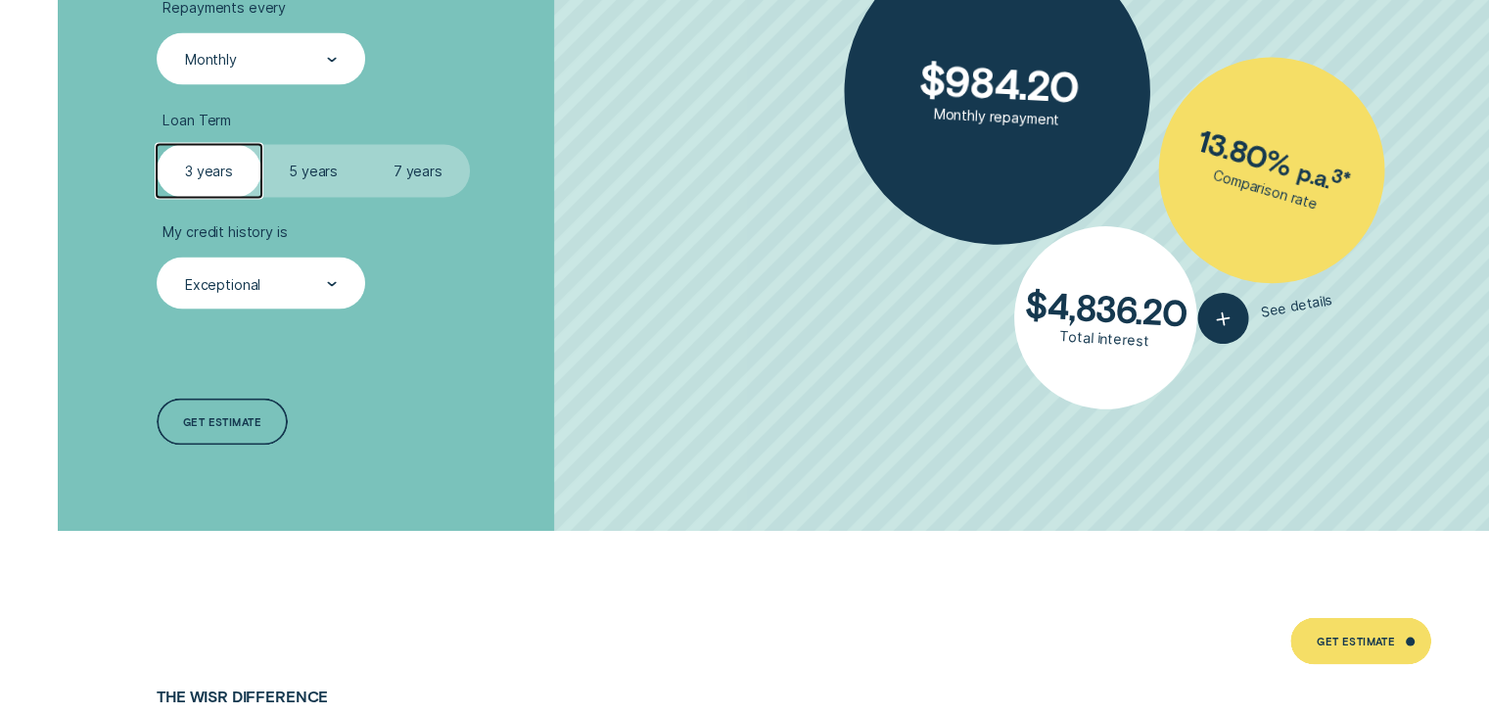
click at [308, 186] on label "5 years" at bounding box center [313, 171] width 105 height 52
click at [261, 145] on input "5 years" at bounding box center [261, 145] width 0 height 0
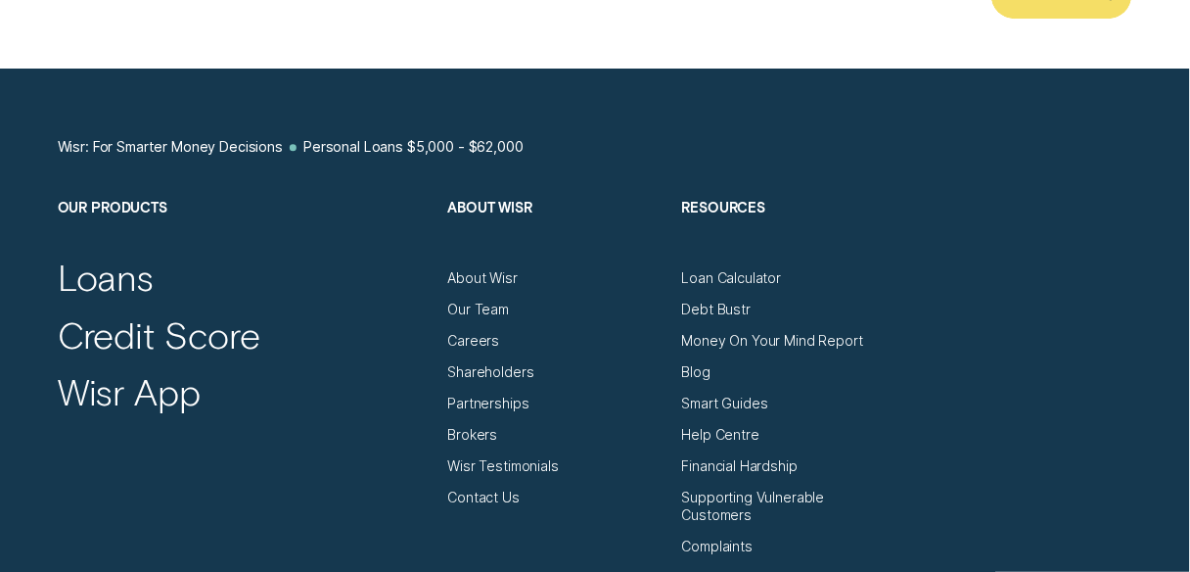
scroll to position [10669, 0]
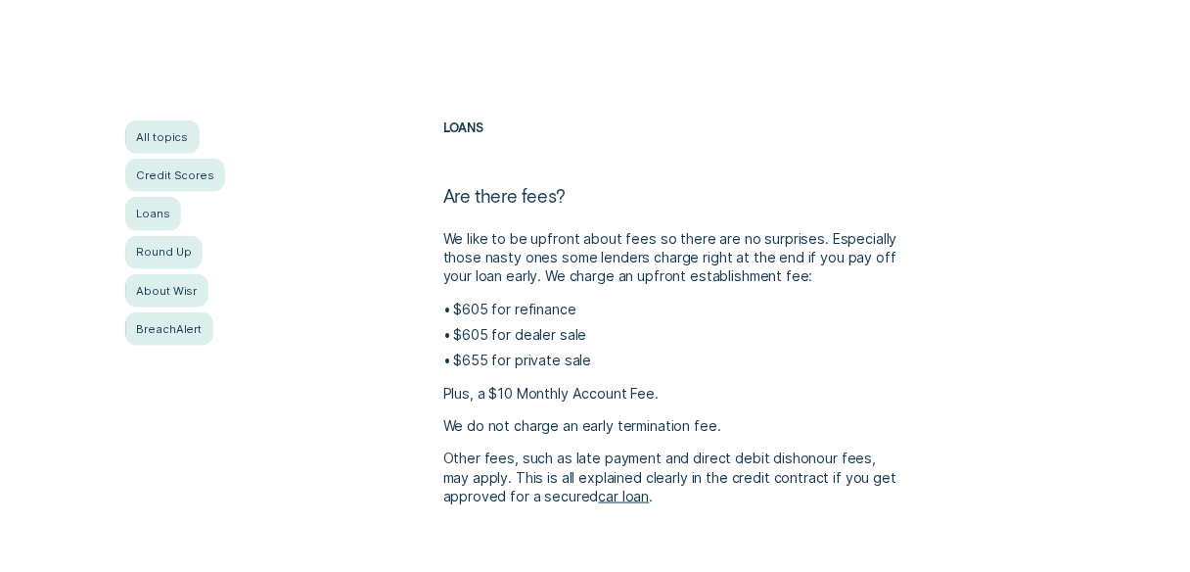
scroll to position [313, 0]
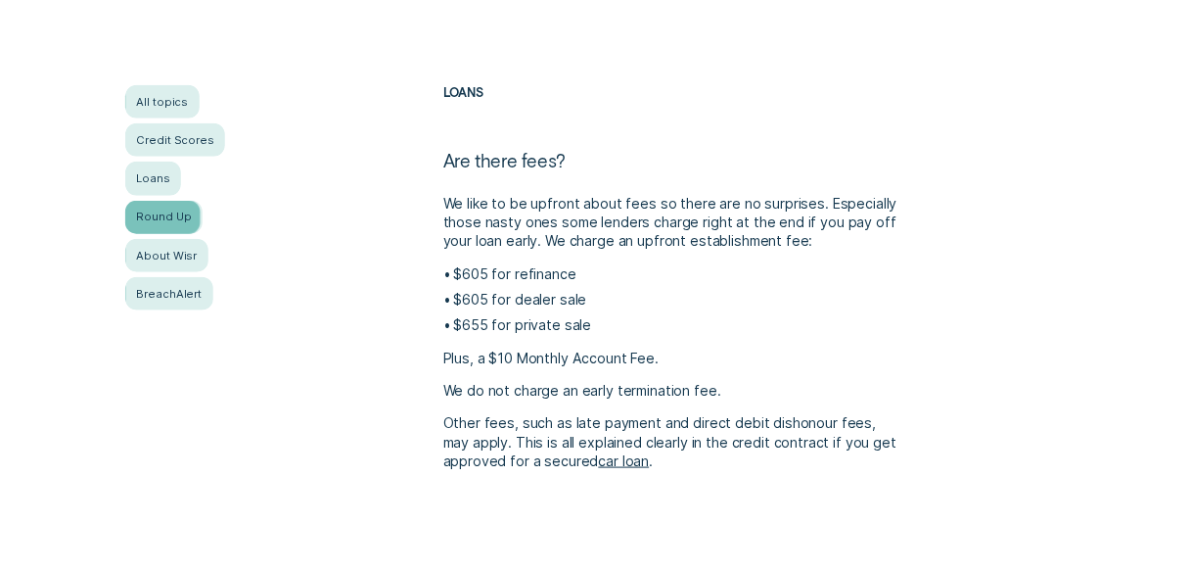
drag, startPoint x: 150, startPoint y: 206, endPoint x: 160, endPoint y: 214, distance: 13.2
click at [151, 206] on div "Round Up" at bounding box center [163, 217] width 77 height 33
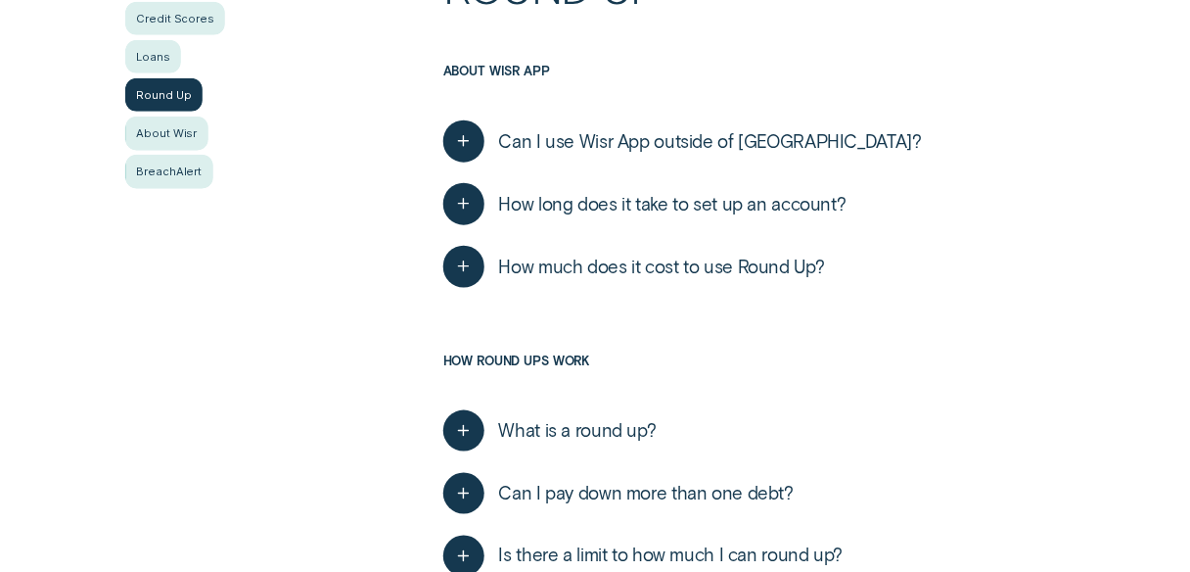
scroll to position [313, 0]
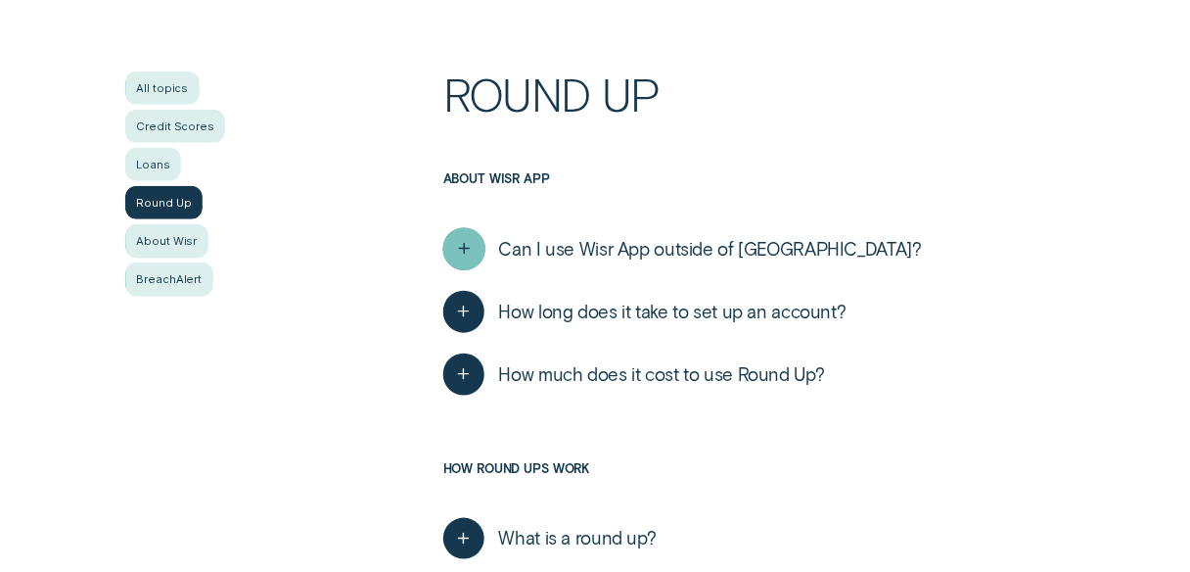
click at [474, 244] on icon "button" at bounding box center [464, 249] width 22 height 30
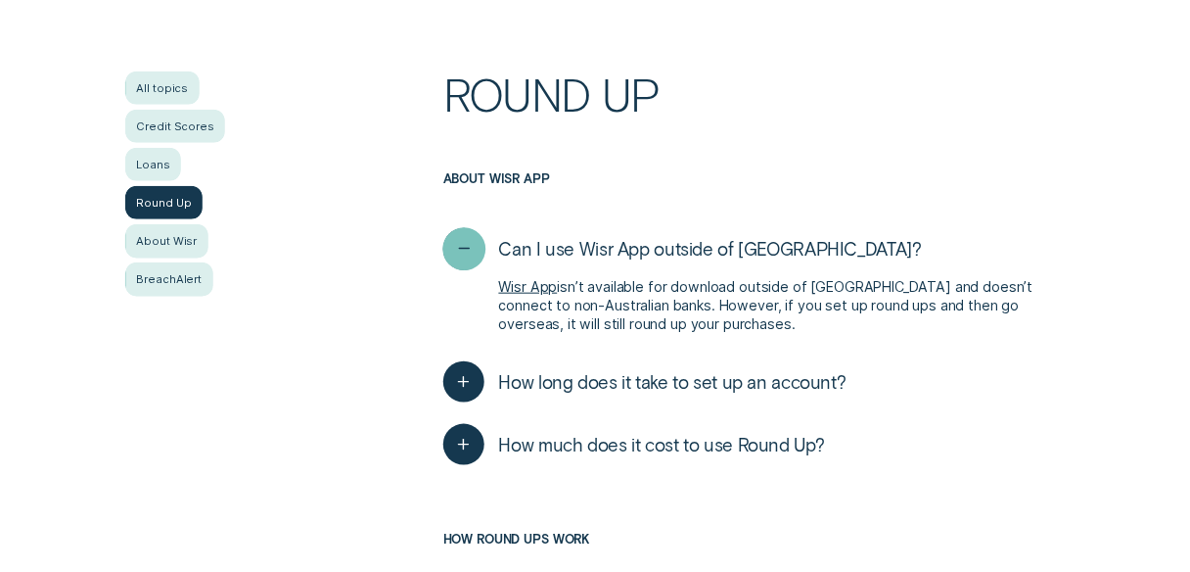
click at [474, 244] on icon "button" at bounding box center [464, 249] width 22 height 30
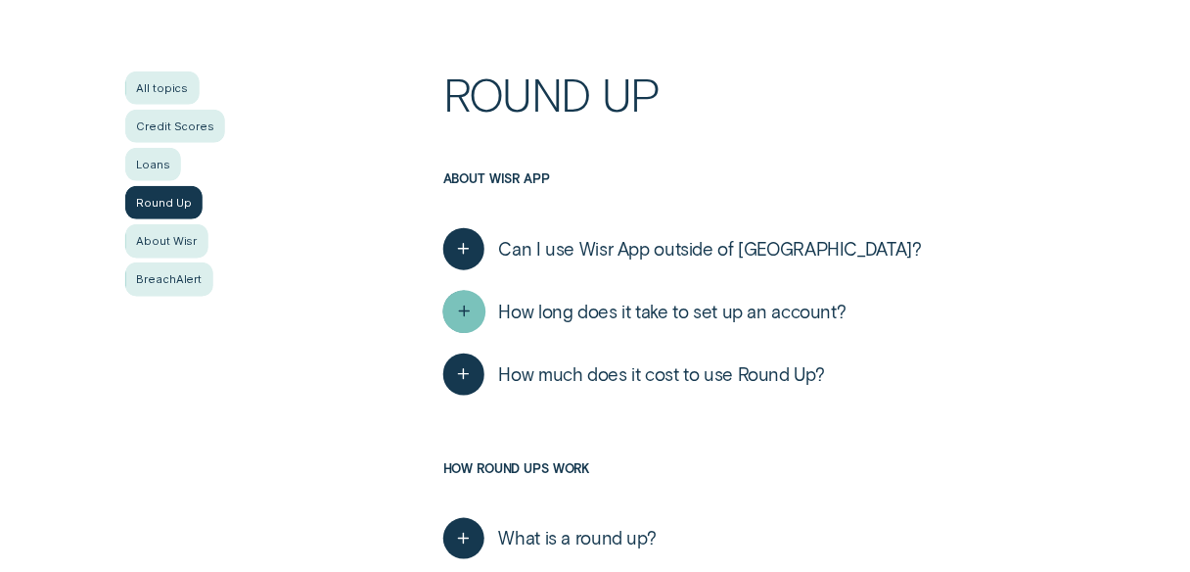
click at [464, 317] on icon "button" at bounding box center [464, 312] width 22 height 30
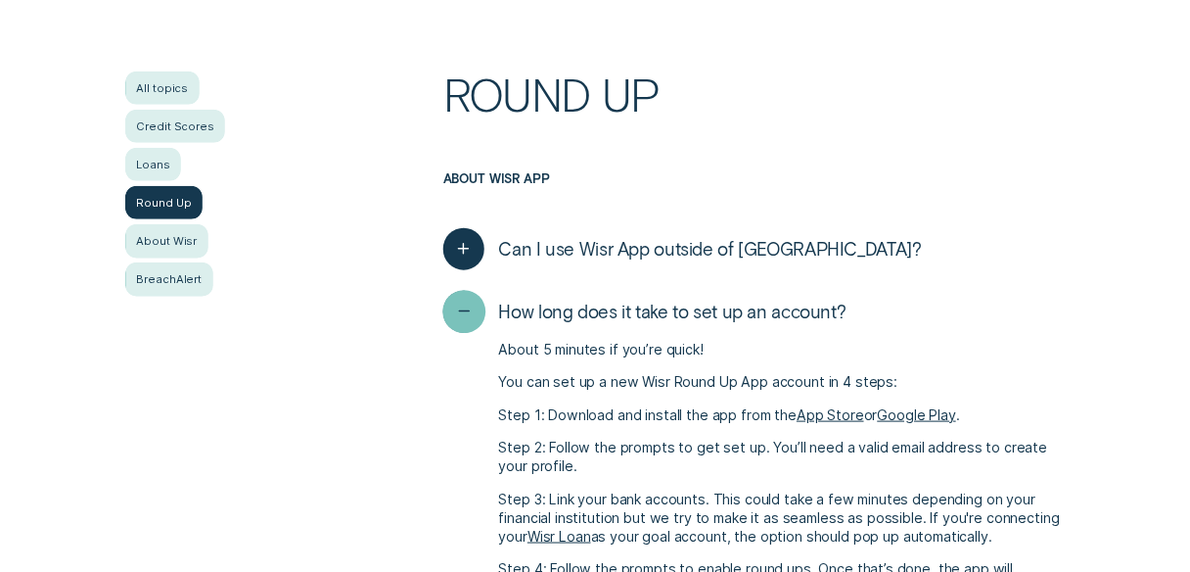
click at [464, 317] on icon "button" at bounding box center [464, 312] width 22 height 30
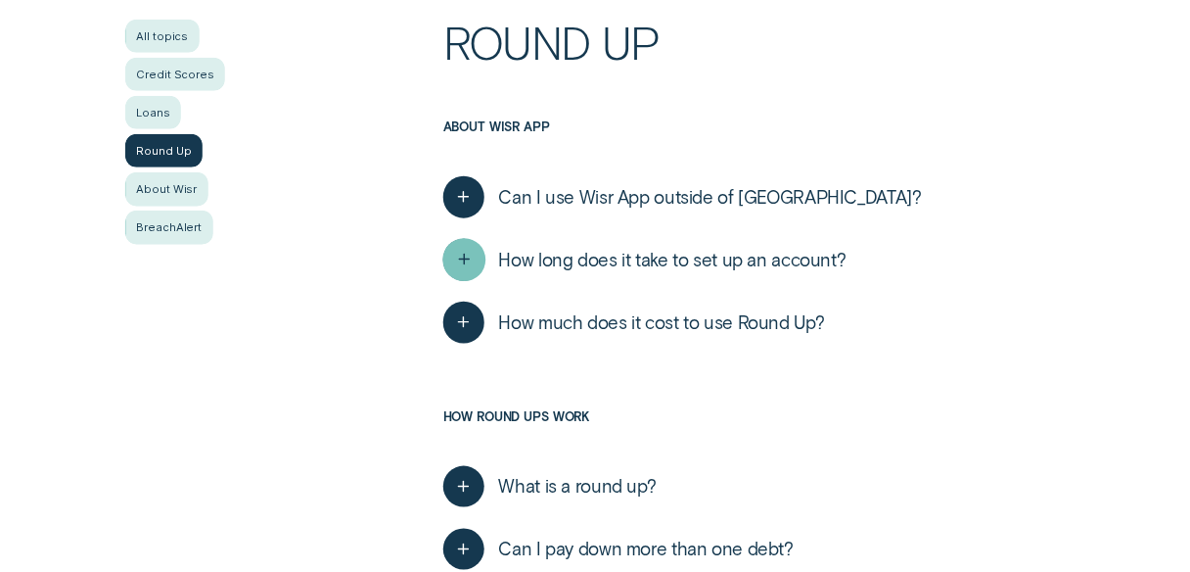
scroll to position [392, 0]
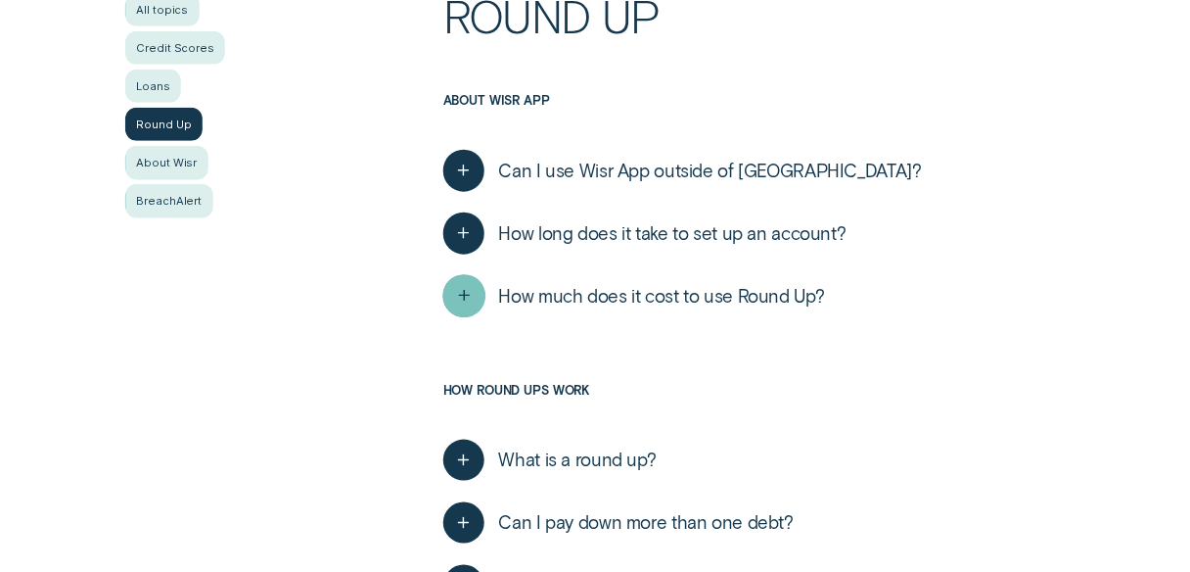
click at [466, 309] on icon "button" at bounding box center [464, 296] width 22 height 30
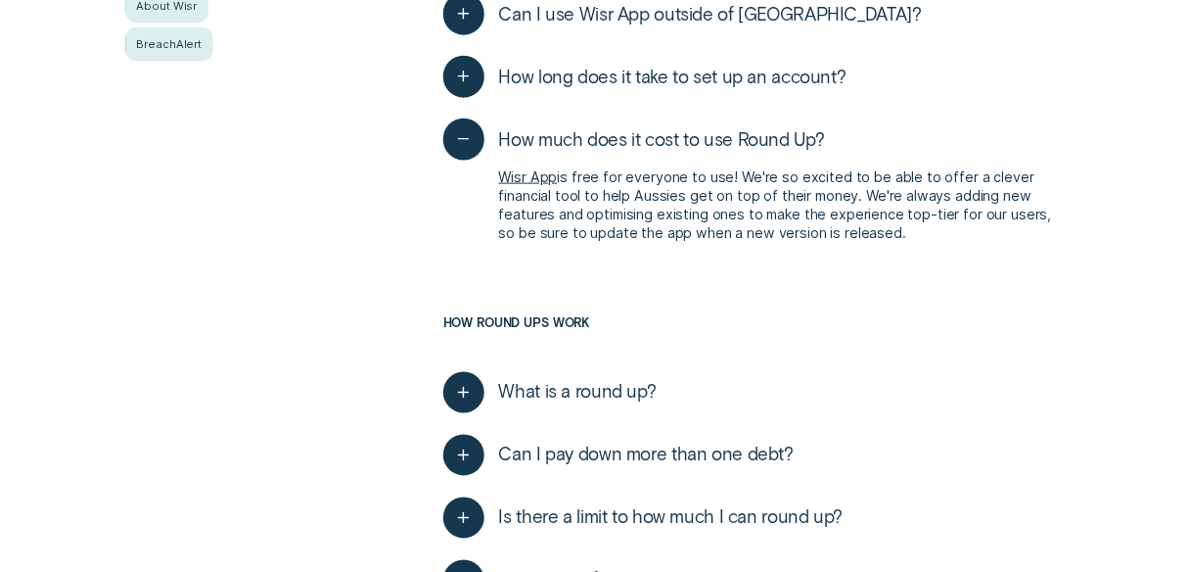
scroll to position [626, 0]
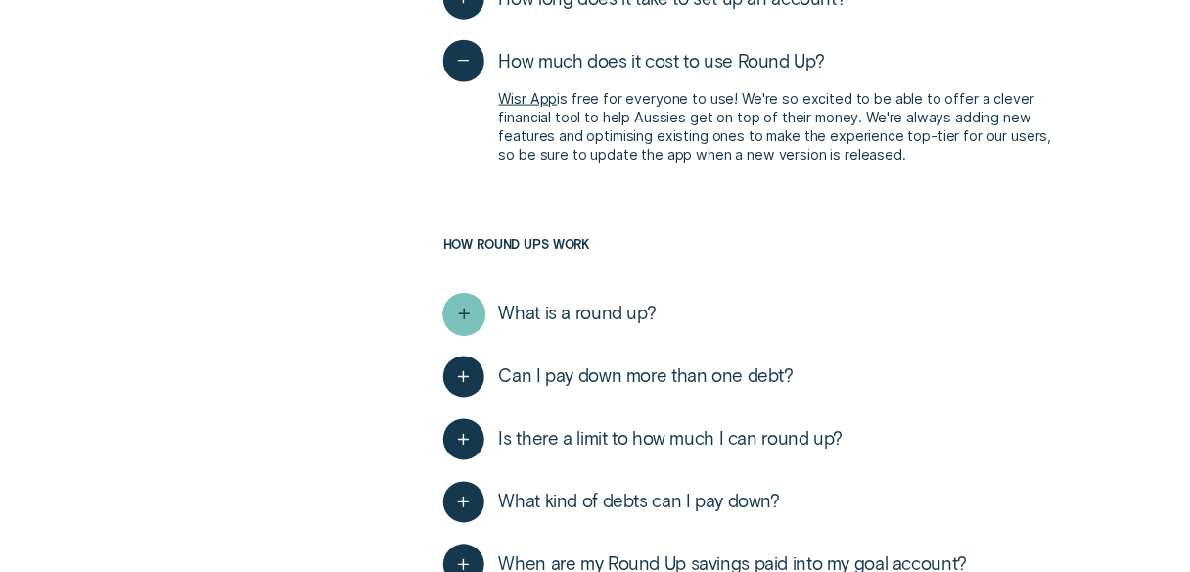
click at [469, 324] on icon "button" at bounding box center [464, 315] width 22 height 30
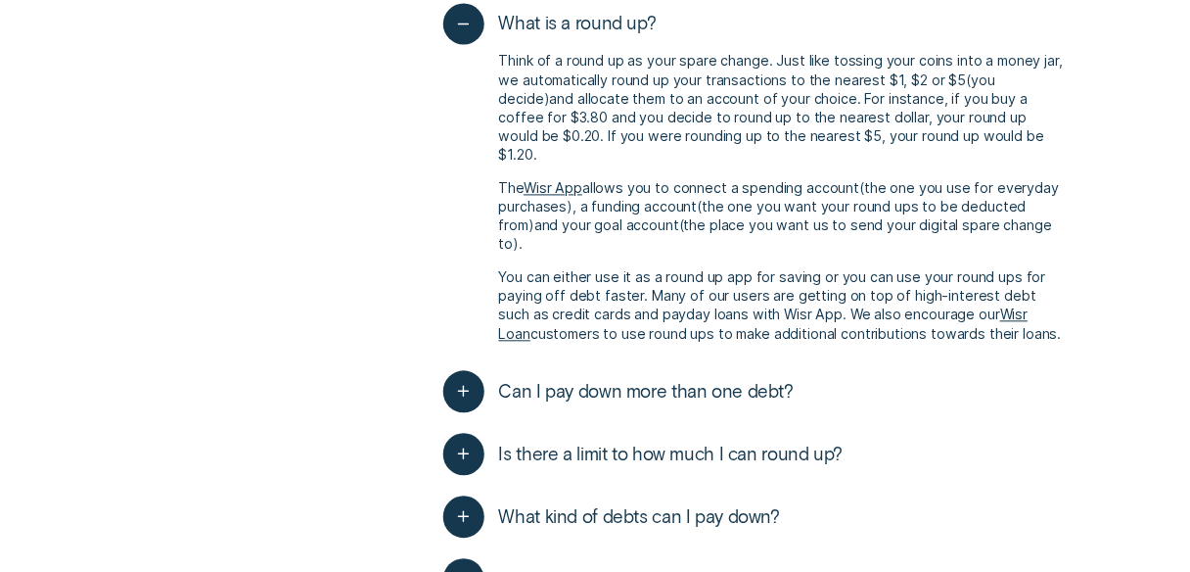
scroll to position [940, 0]
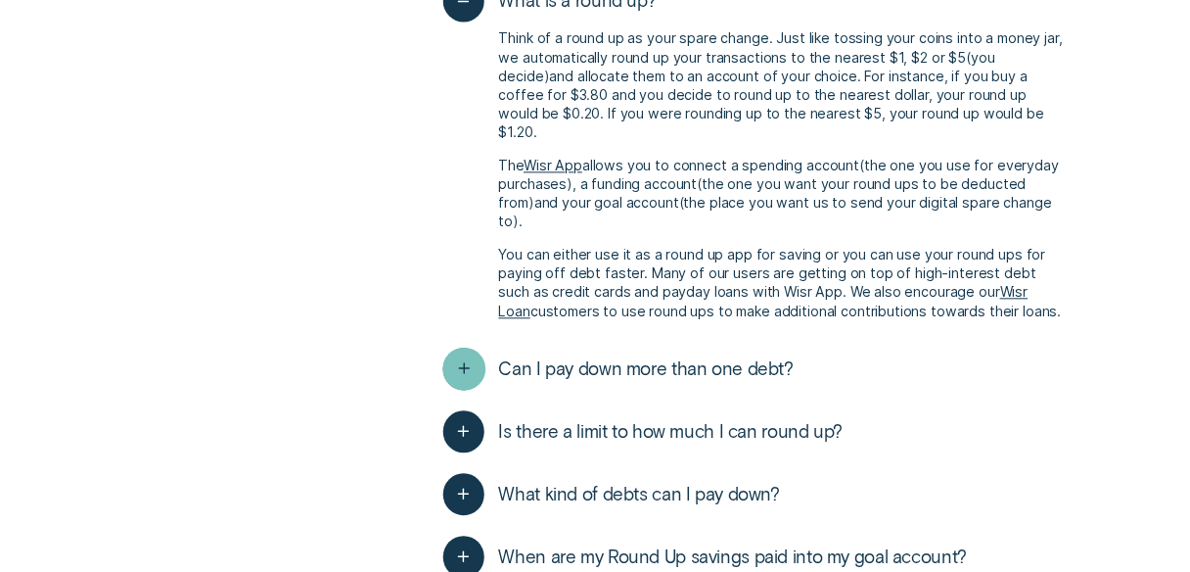
click at [455, 353] on icon "button" at bounding box center [464, 368] width 22 height 30
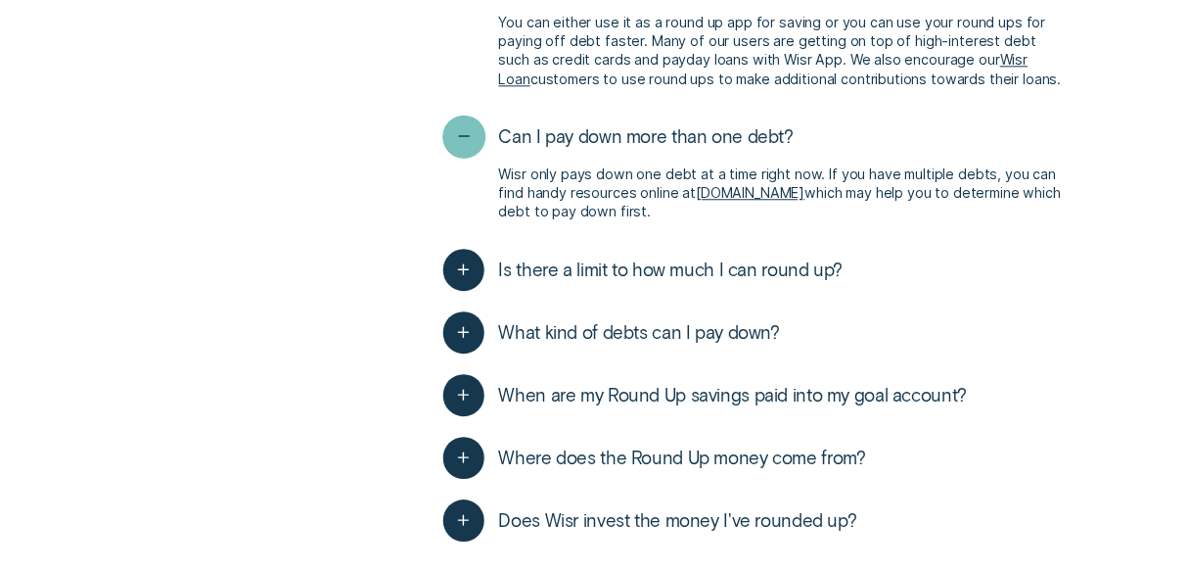
scroll to position [1175, 0]
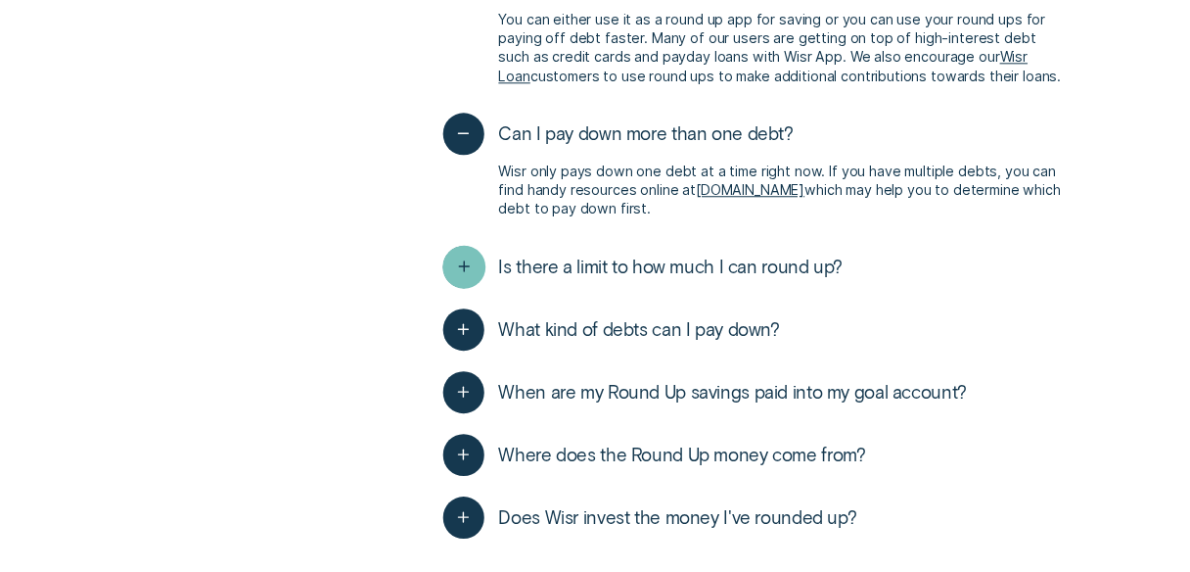
click at [459, 252] on icon "button" at bounding box center [464, 267] width 22 height 30
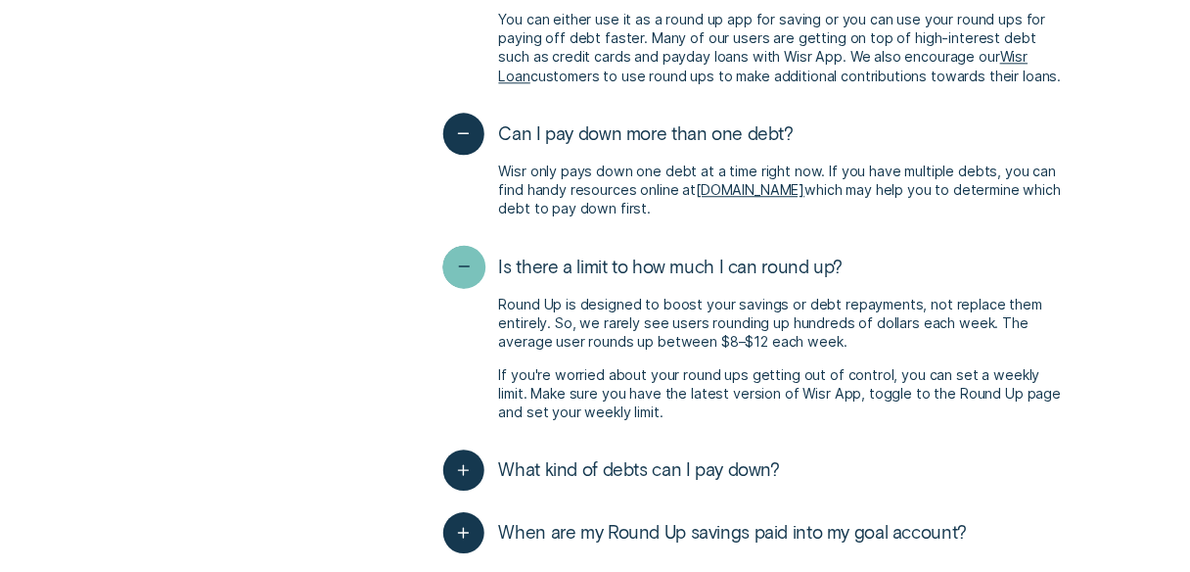
click at [459, 252] on icon "button" at bounding box center [464, 267] width 22 height 30
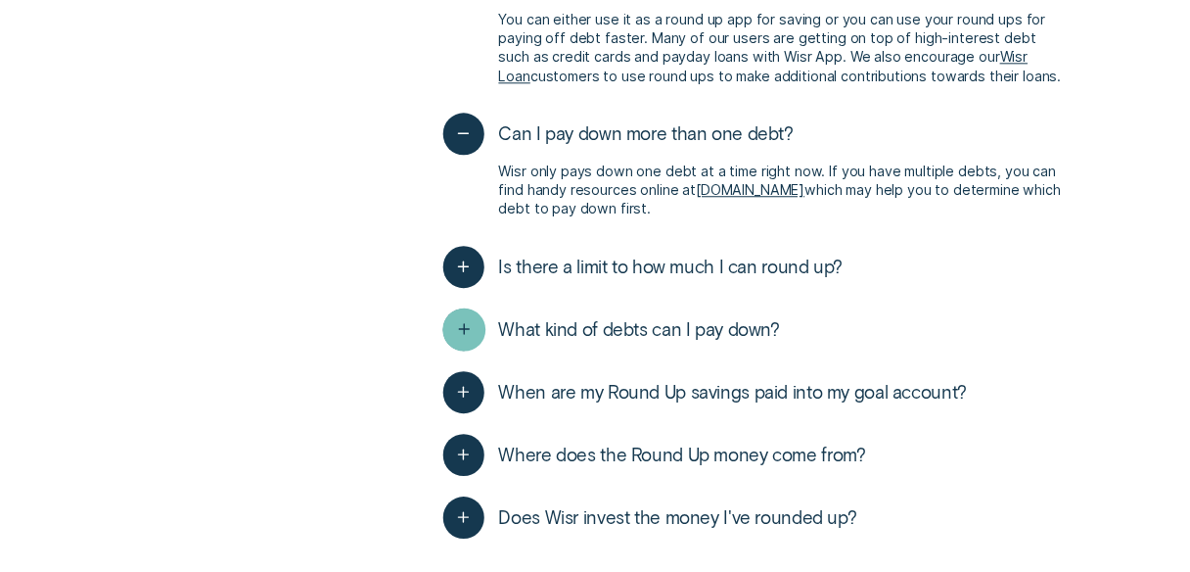
click at [457, 314] on icon "button" at bounding box center [464, 329] width 22 height 30
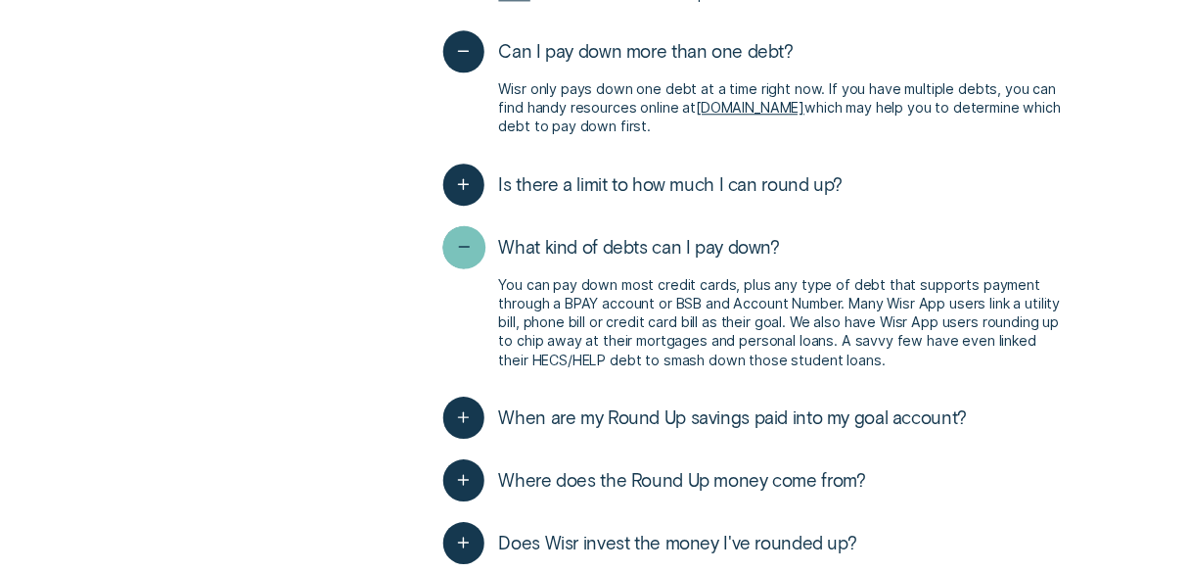
scroll to position [1331, 0]
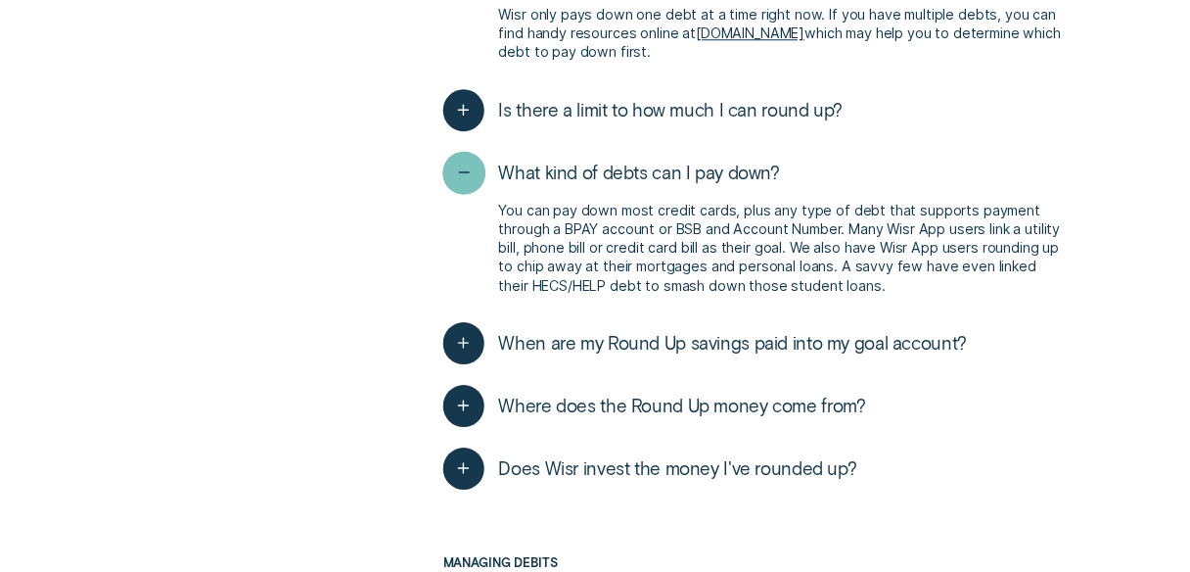
click at [478, 152] on div "button" at bounding box center [463, 173] width 43 height 43
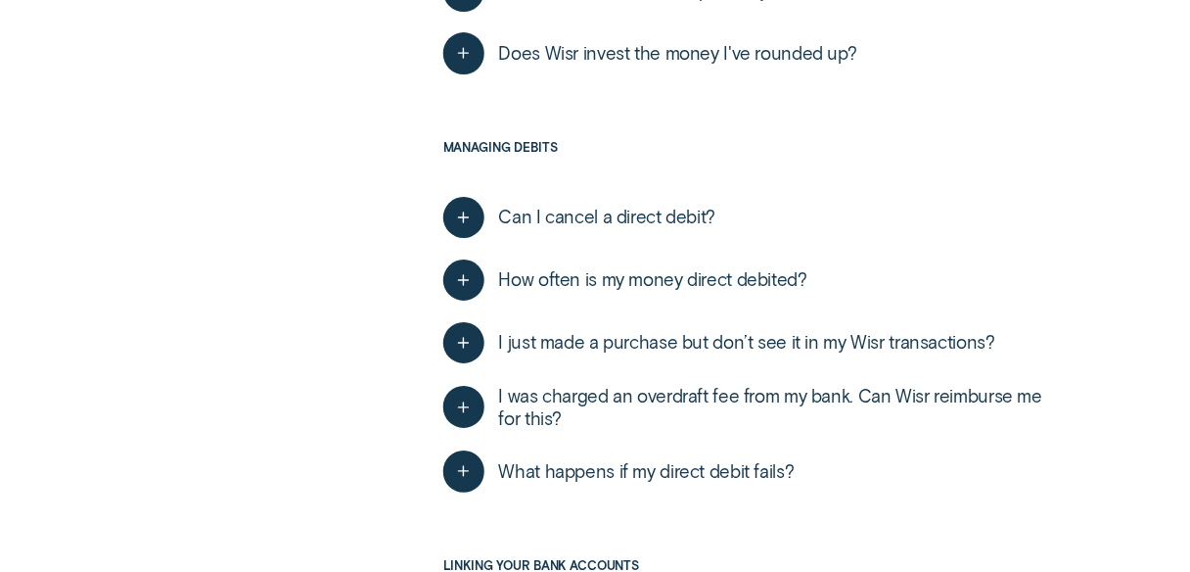
scroll to position [1723, 0]
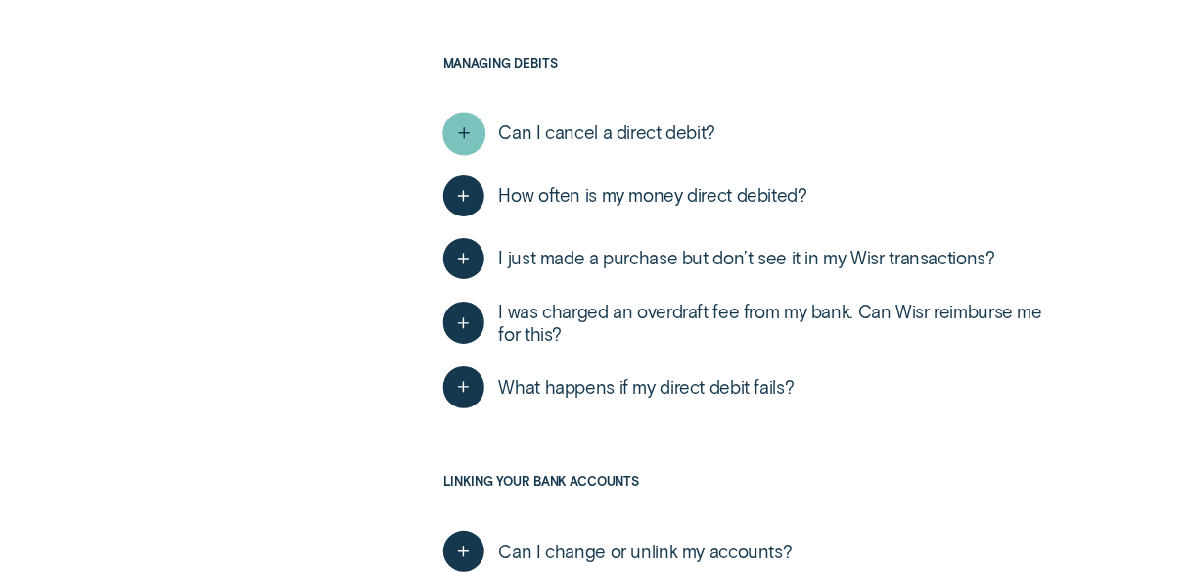
click at [468, 118] on icon "button" at bounding box center [464, 133] width 22 height 30
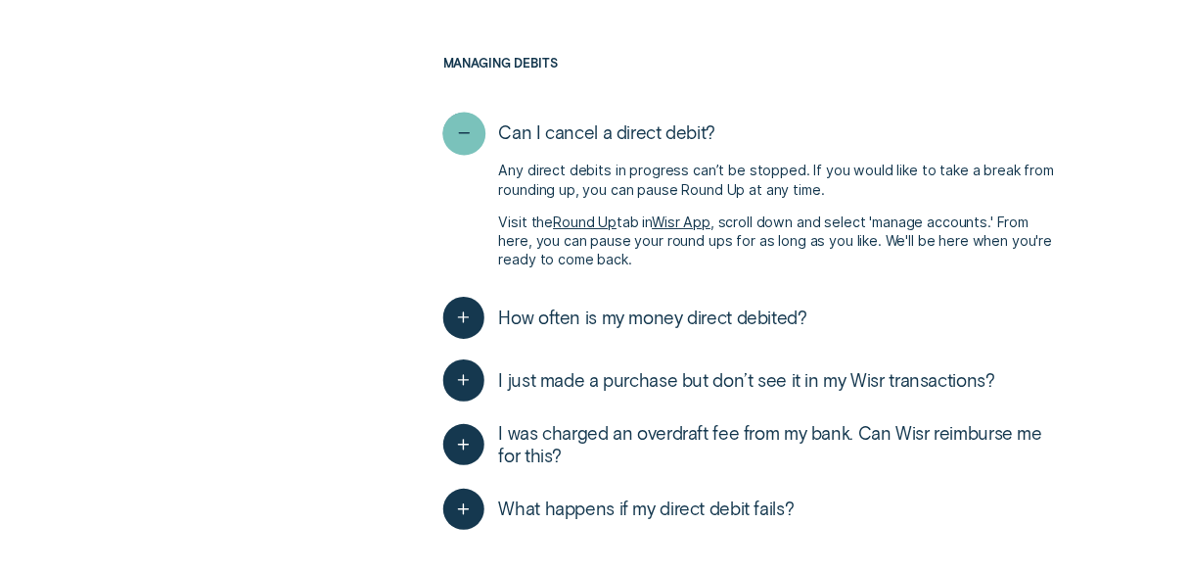
click at [464, 118] on icon "button" at bounding box center [464, 133] width 22 height 30
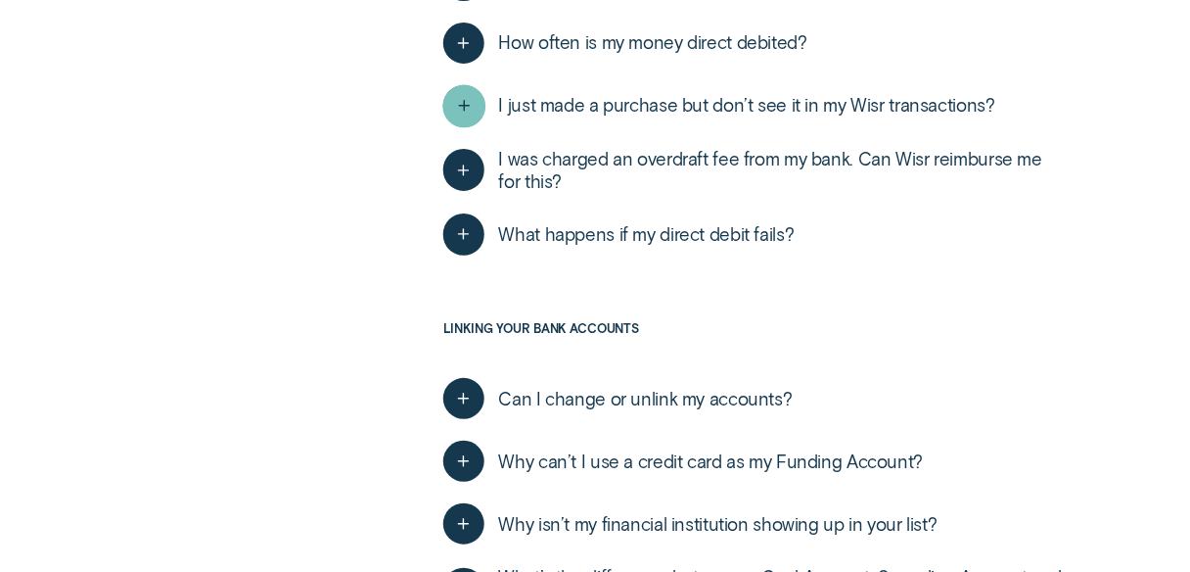
scroll to position [1879, 0]
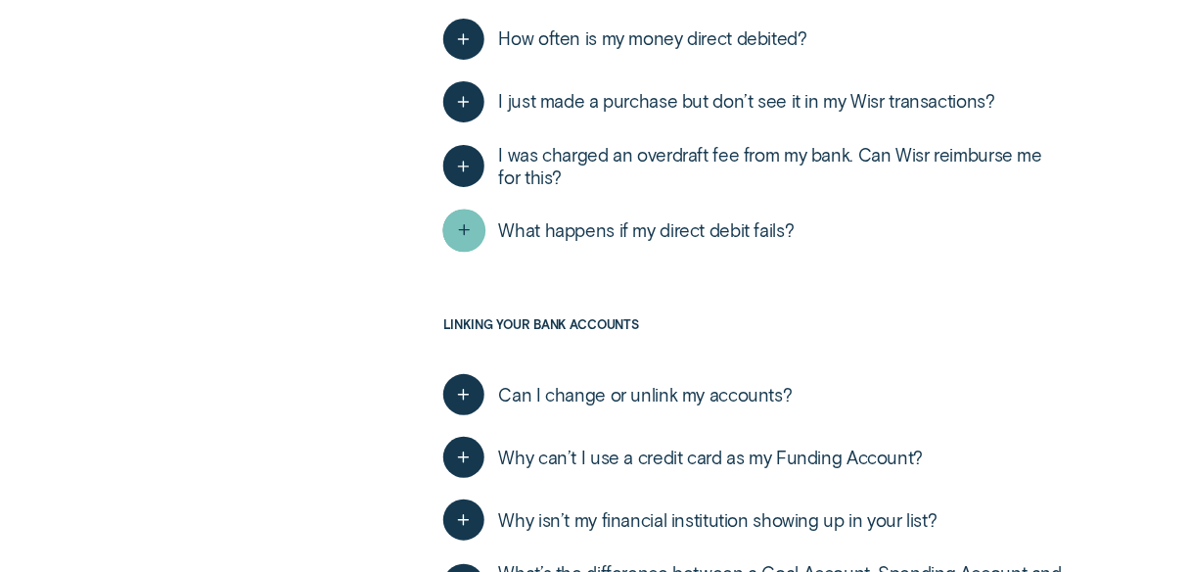
click at [462, 215] on icon "button" at bounding box center [464, 230] width 22 height 30
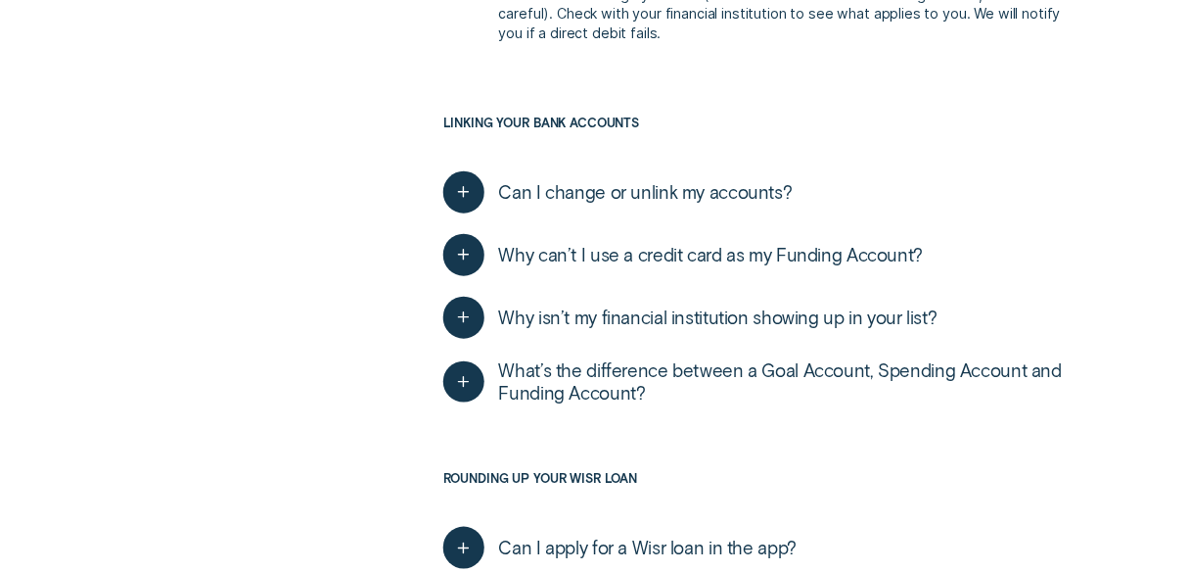
scroll to position [2271, 0]
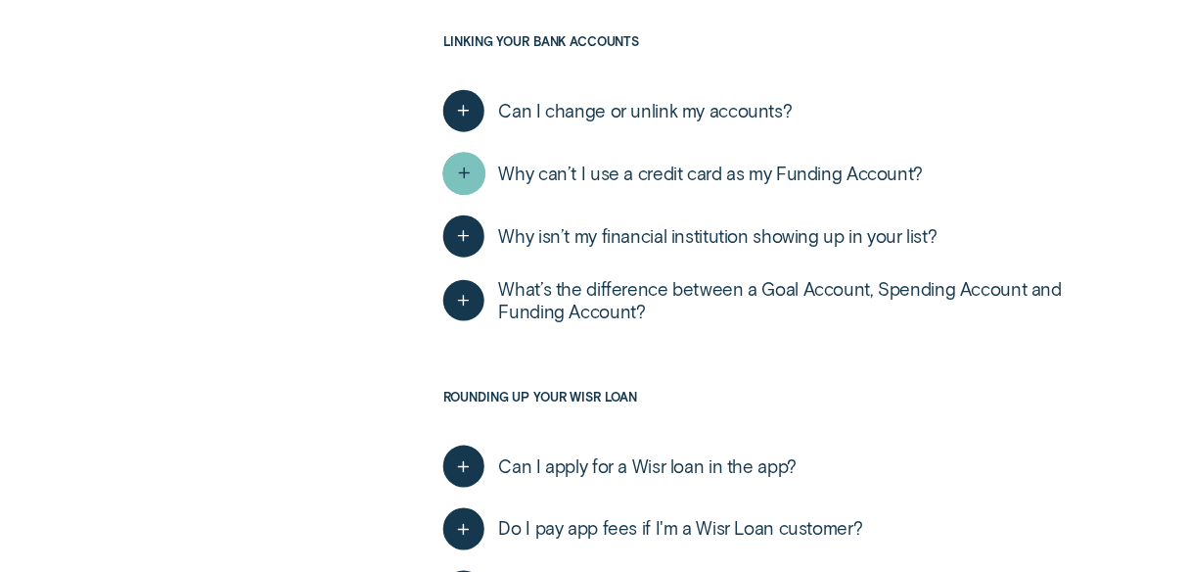
click at [469, 159] on icon "button" at bounding box center [464, 174] width 22 height 30
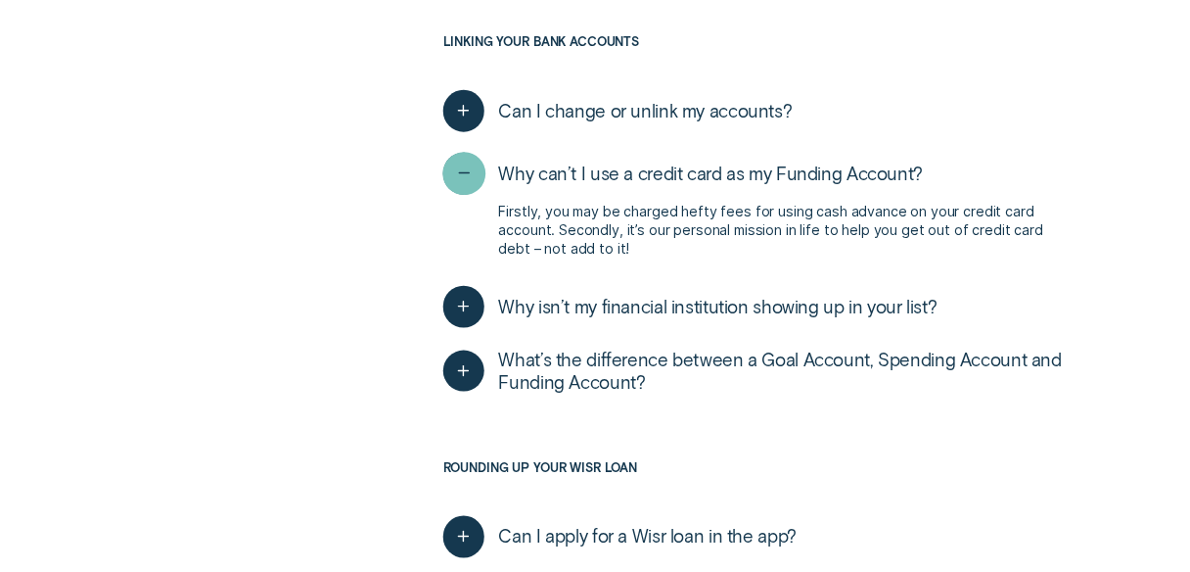
click at [469, 159] on icon "button" at bounding box center [464, 174] width 22 height 30
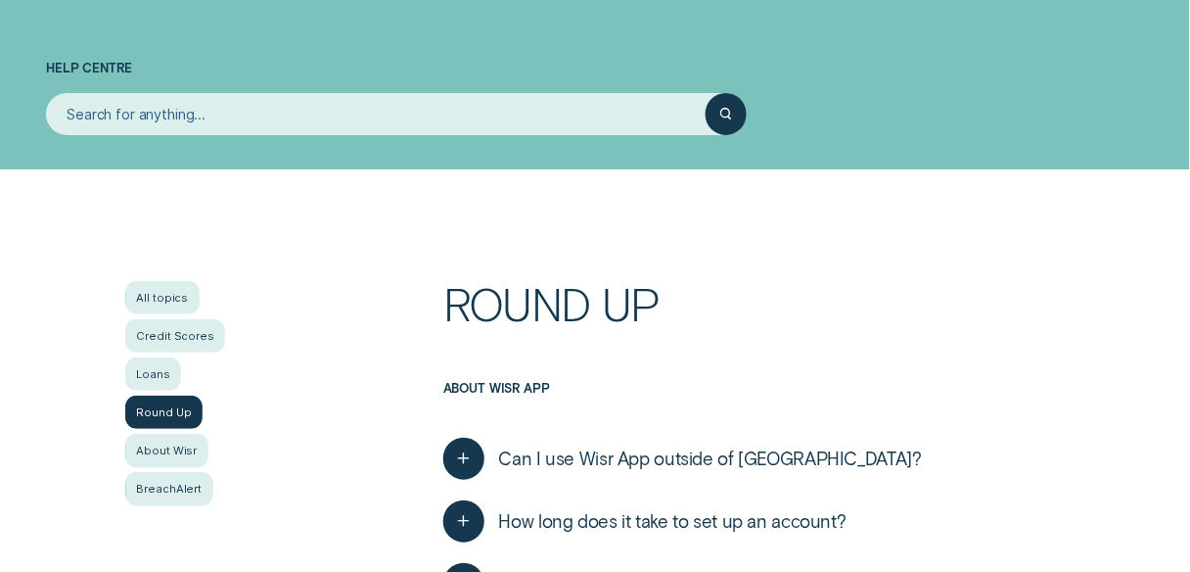
scroll to position [235, 0]
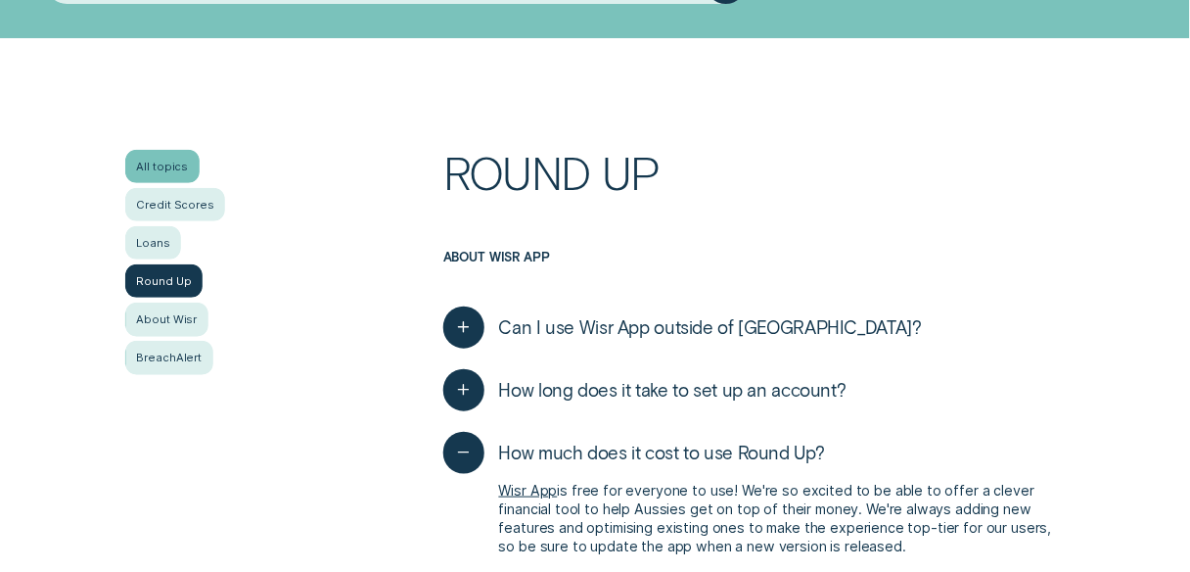
click at [164, 162] on div "All topics" at bounding box center [162, 166] width 74 height 33
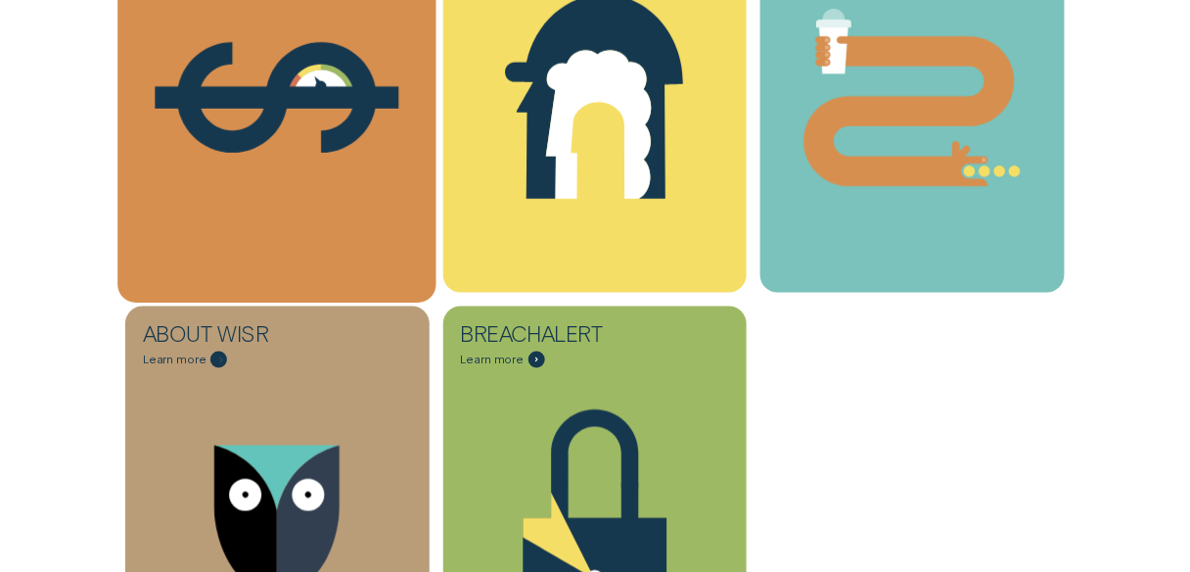
scroll to position [548, 0]
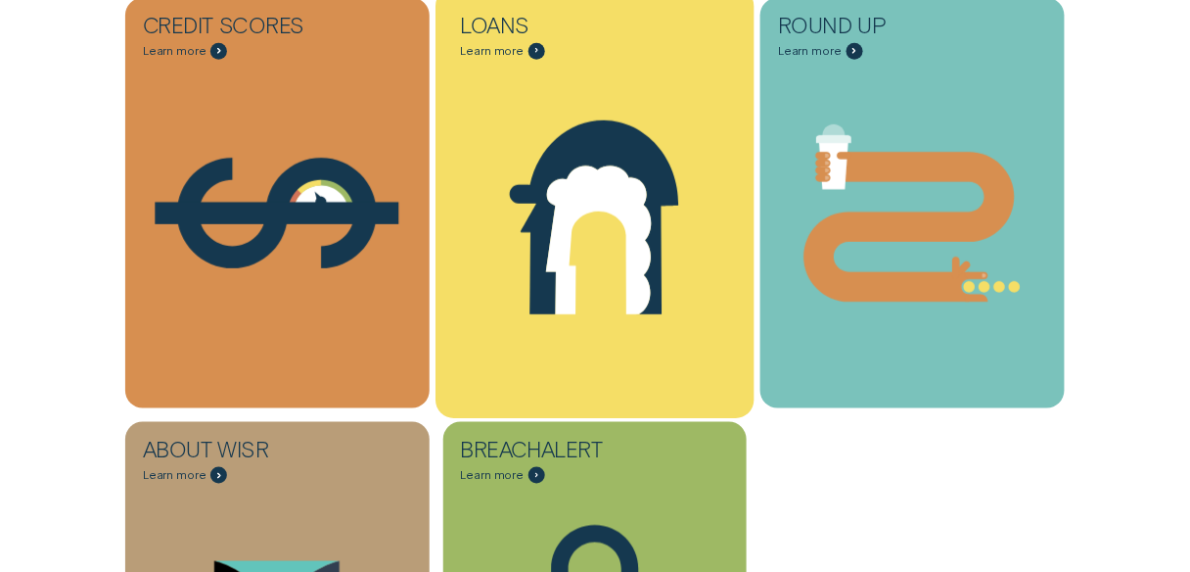
click at [503, 280] on icon "Loans - Learn more" at bounding box center [595, 213] width 319 height 244
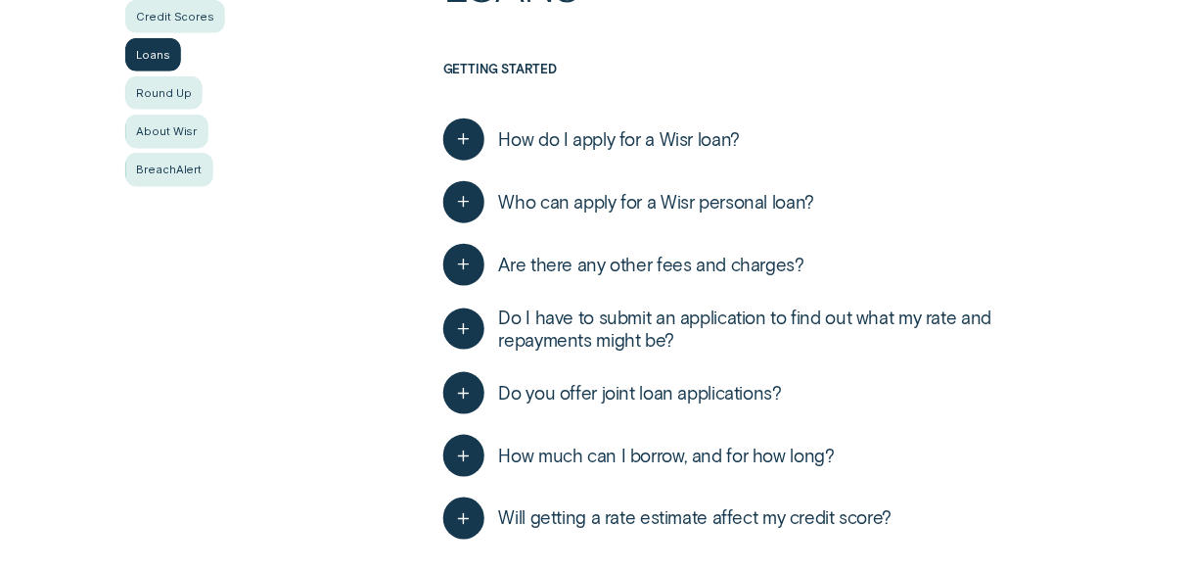
scroll to position [470, 0]
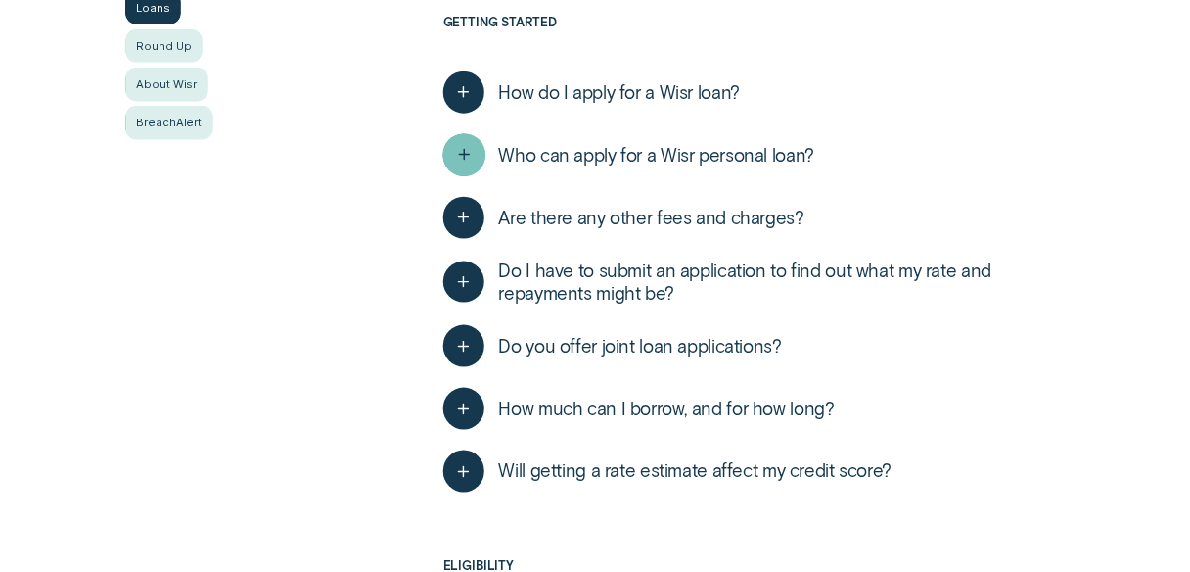
click at [468, 159] on icon "button" at bounding box center [464, 155] width 22 height 30
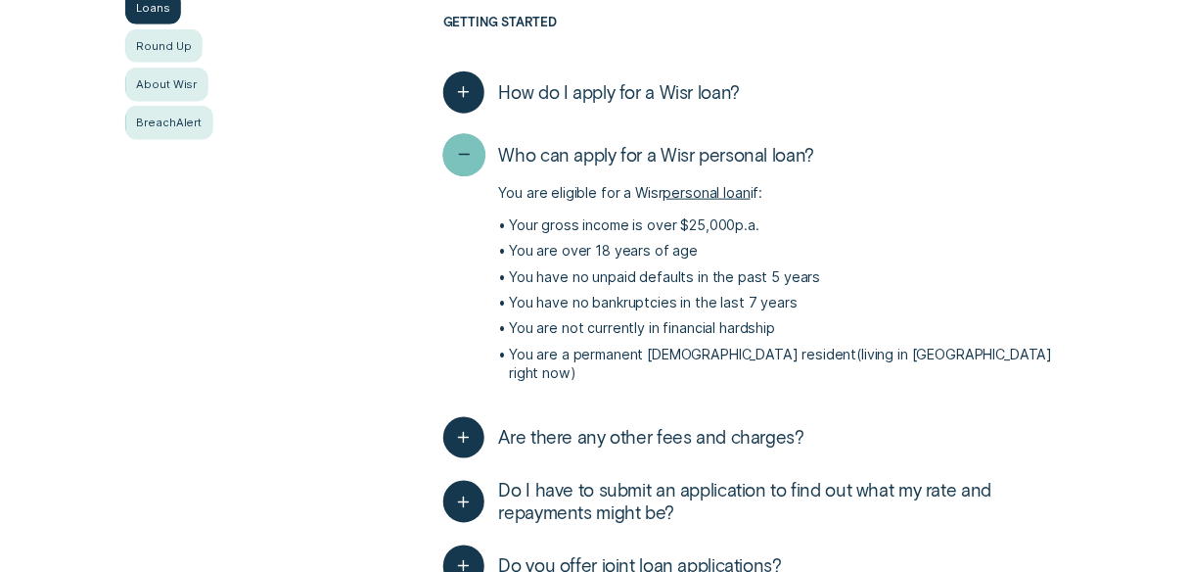
click at [468, 159] on icon "button" at bounding box center [464, 155] width 22 height 30
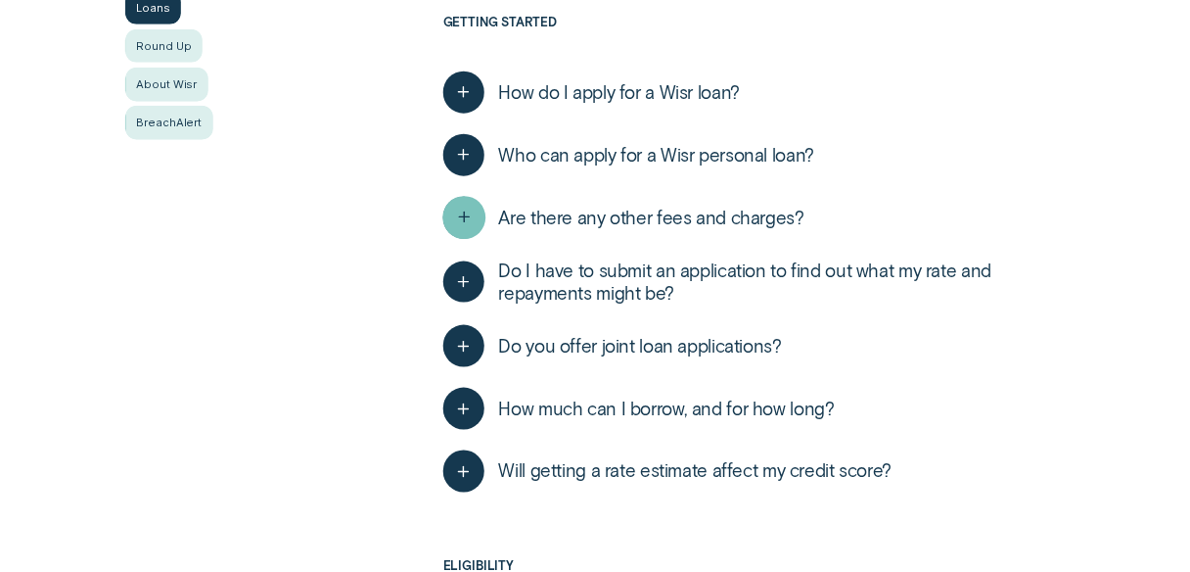
click at [466, 218] on icon "button" at bounding box center [464, 218] width 22 height 30
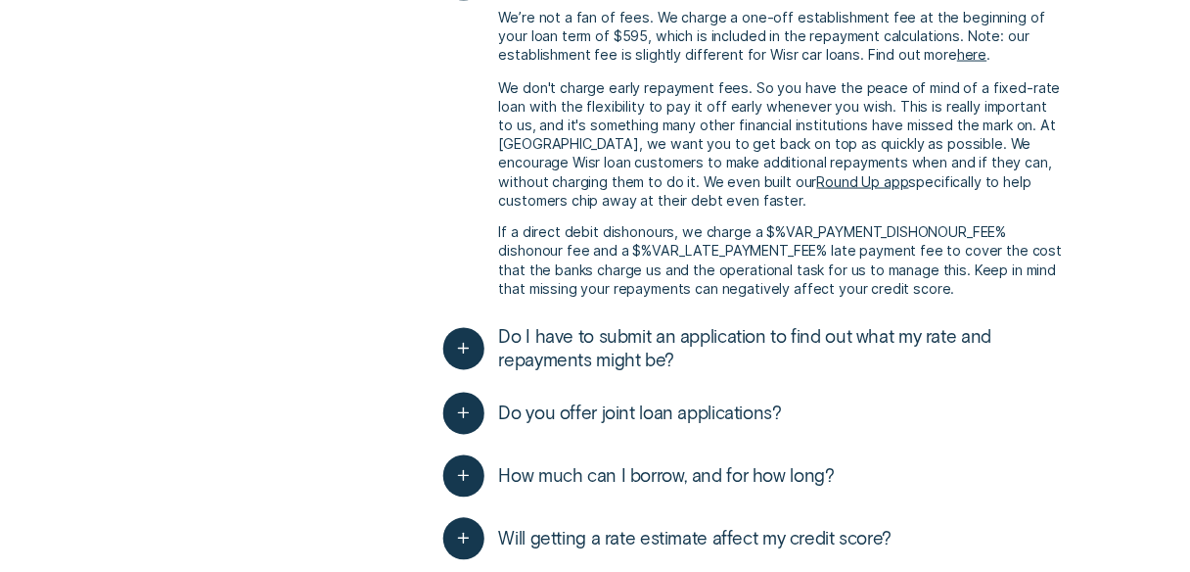
scroll to position [861, 0]
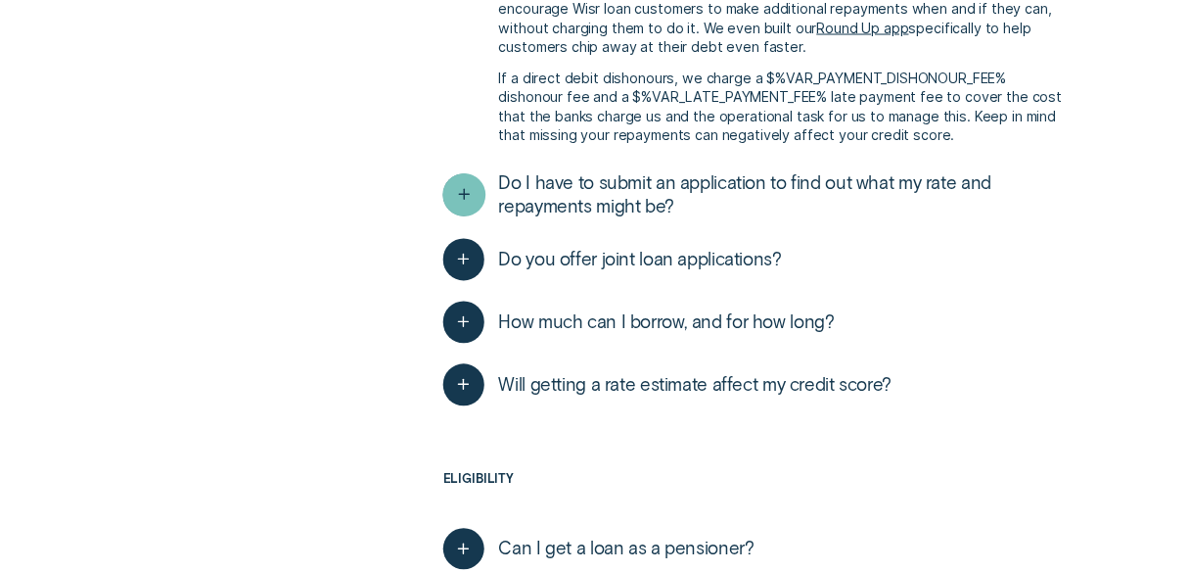
click at [451, 183] on div "button" at bounding box center [463, 195] width 43 height 43
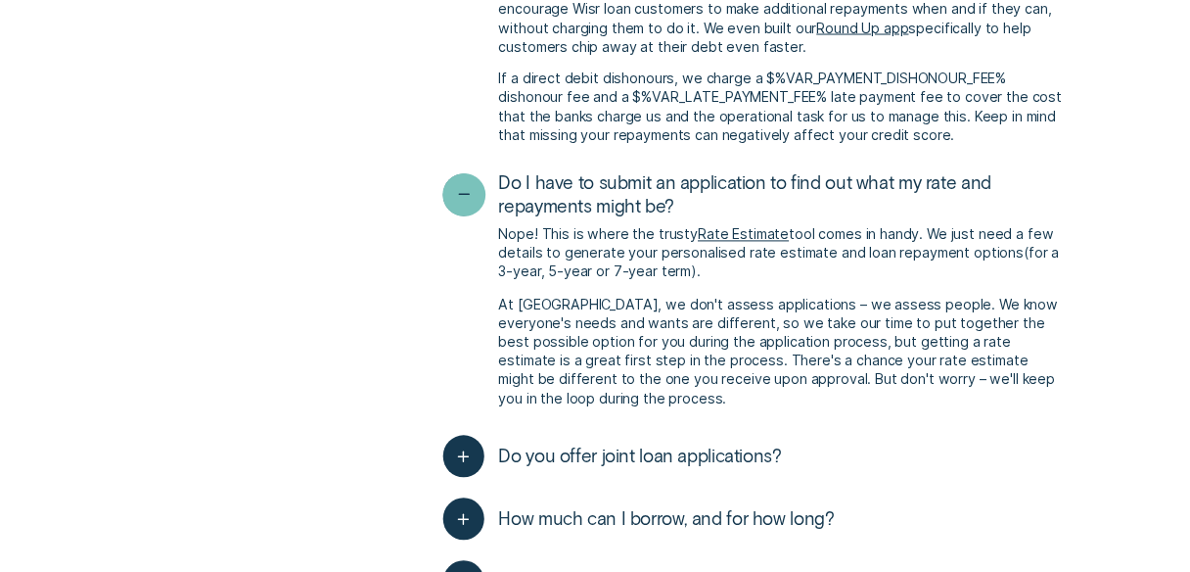
click at [451, 183] on div "button" at bounding box center [463, 195] width 43 height 43
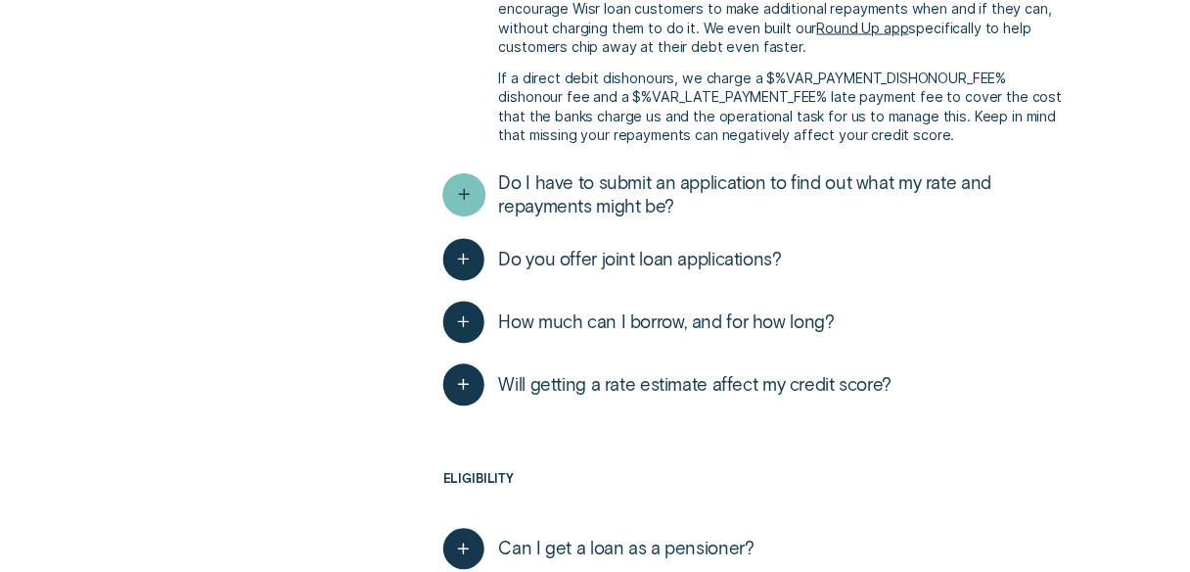
click at [451, 183] on div "button" at bounding box center [463, 195] width 43 height 43
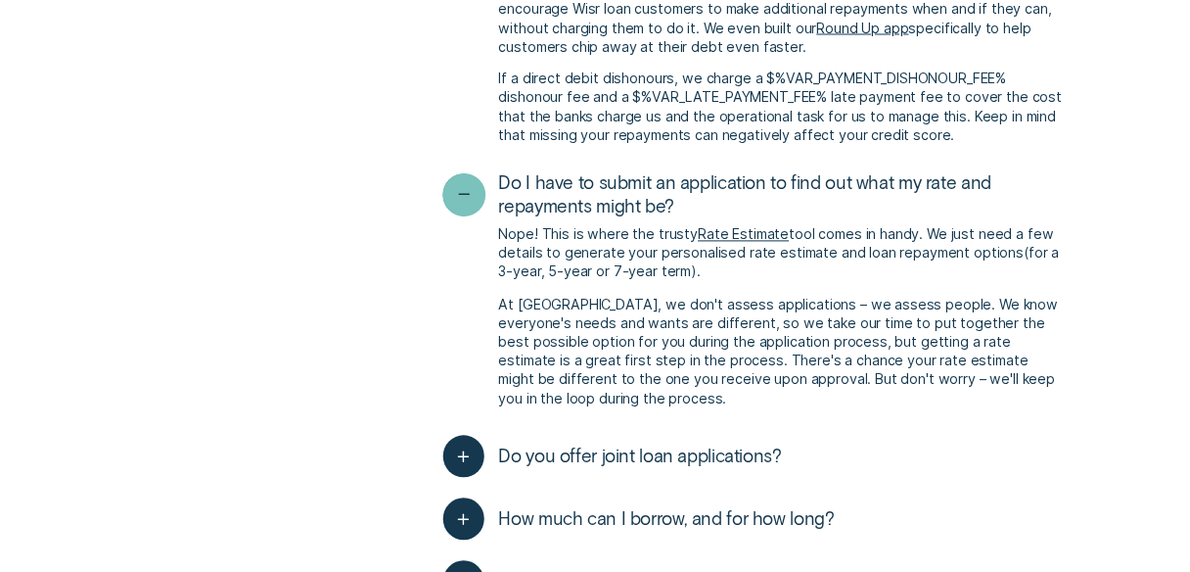
click at [451, 183] on div "button" at bounding box center [463, 195] width 43 height 43
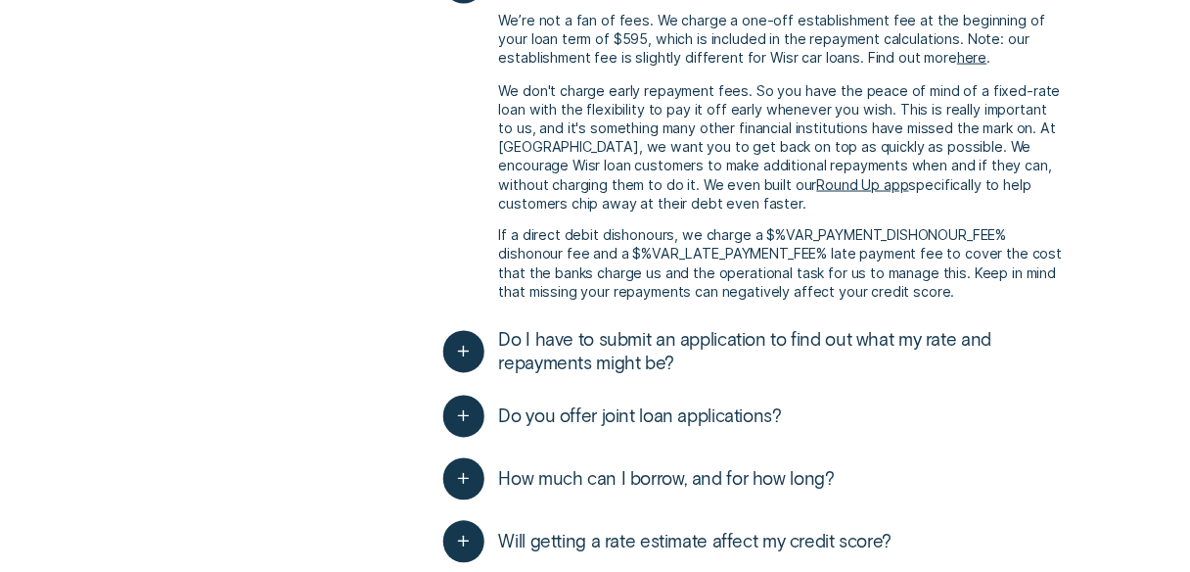
scroll to position [548, 0]
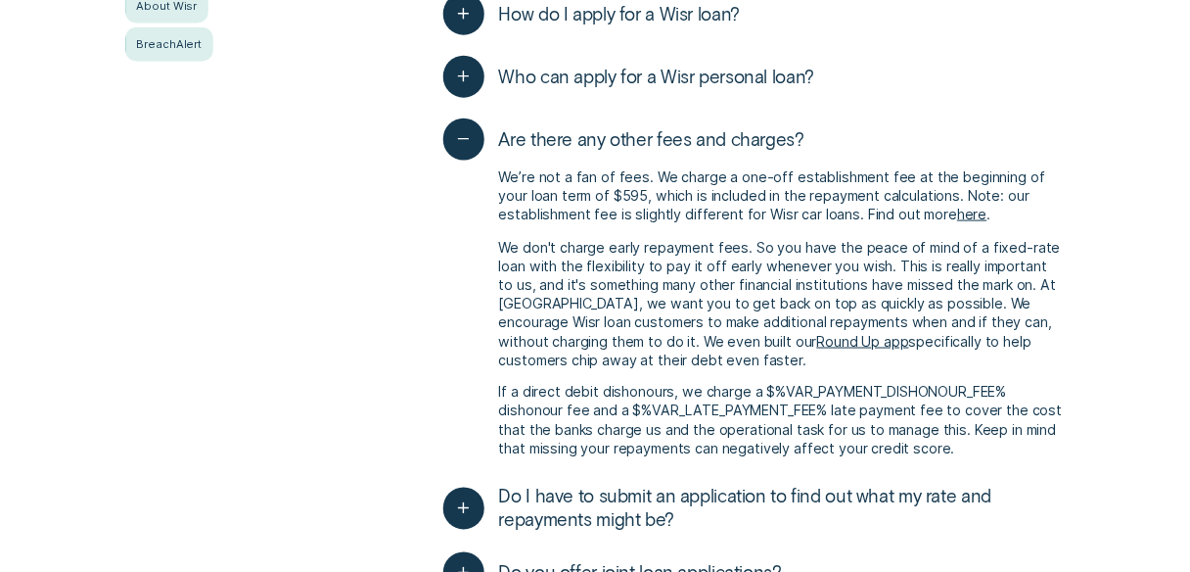
click at [964, 210] on link "here" at bounding box center [971, 214] width 29 height 17
click at [964, 215] on link "here" at bounding box center [971, 214] width 29 height 17
